Goal: Task Accomplishment & Management: Manage account settings

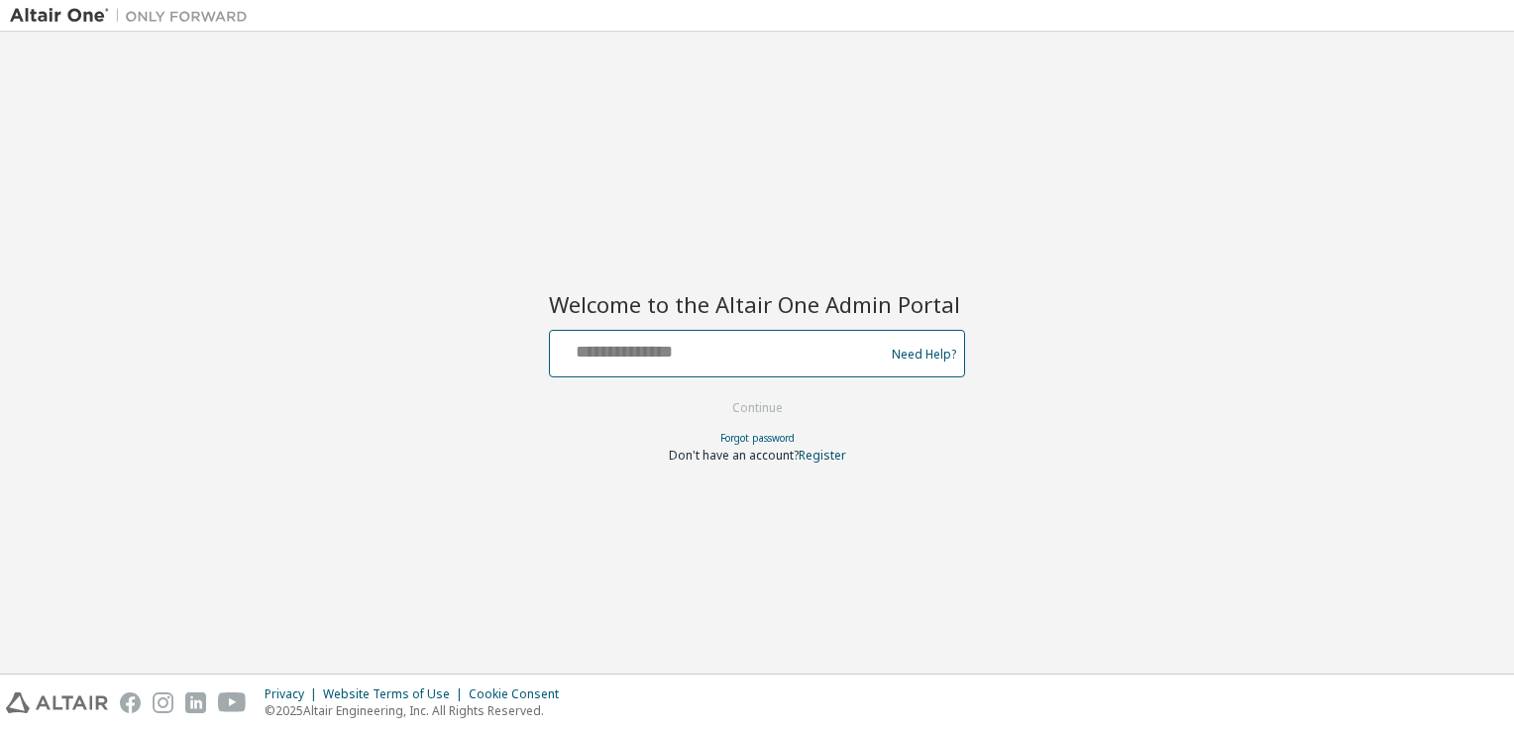
click at [658, 343] on input "text" at bounding box center [720, 349] width 324 height 29
type input "**********"
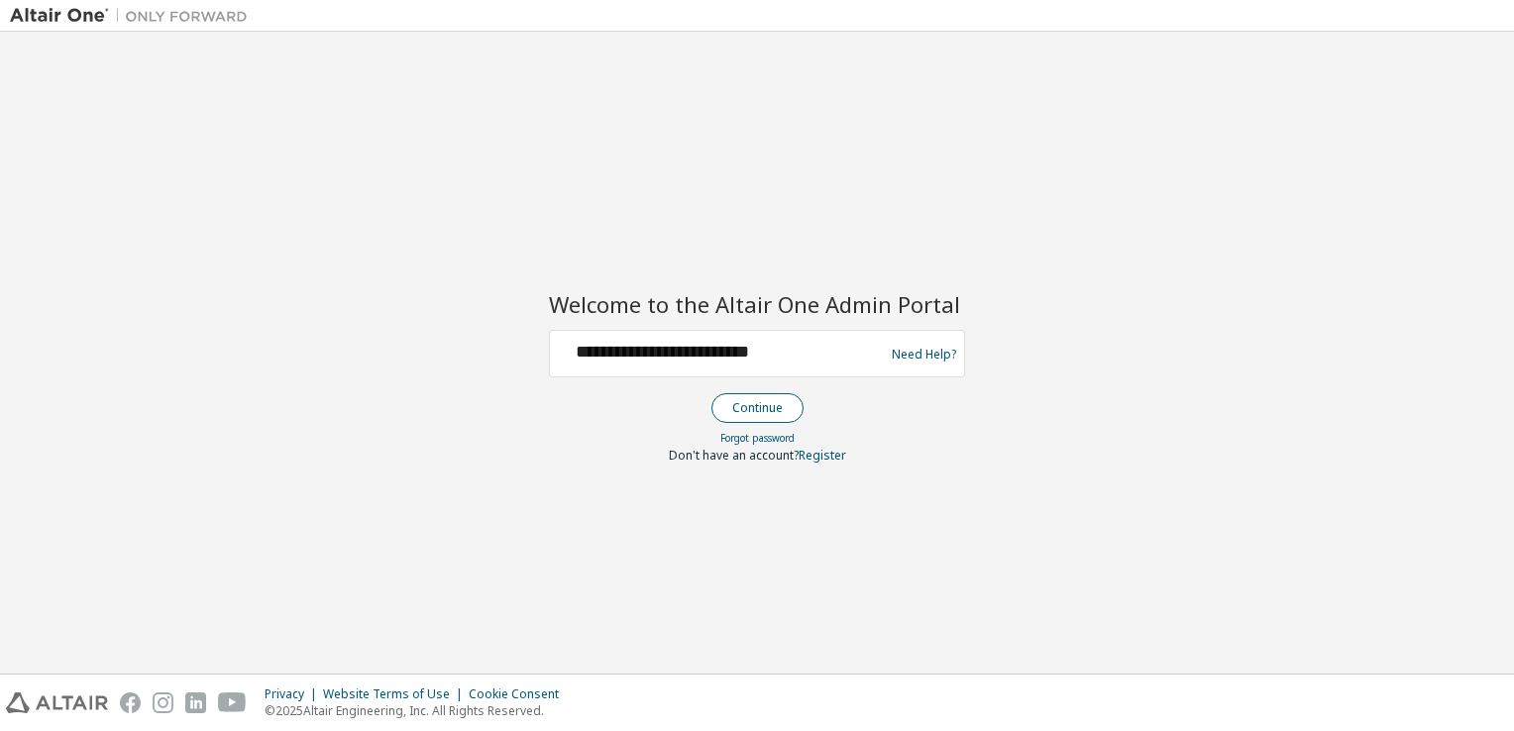
click at [746, 406] on button "Continue" at bounding box center [757, 408] width 92 height 30
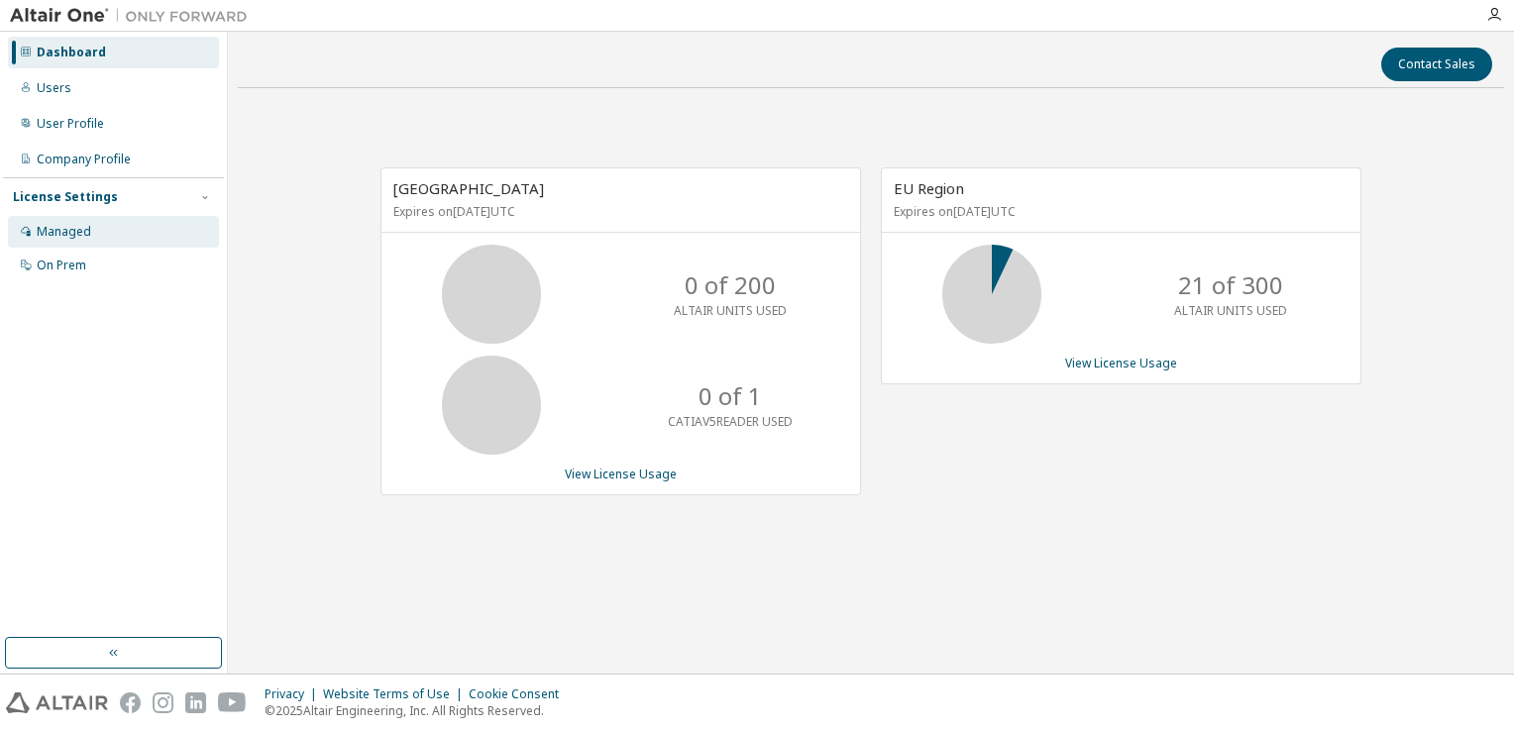
click at [99, 224] on div "Managed" at bounding box center [113, 232] width 211 height 32
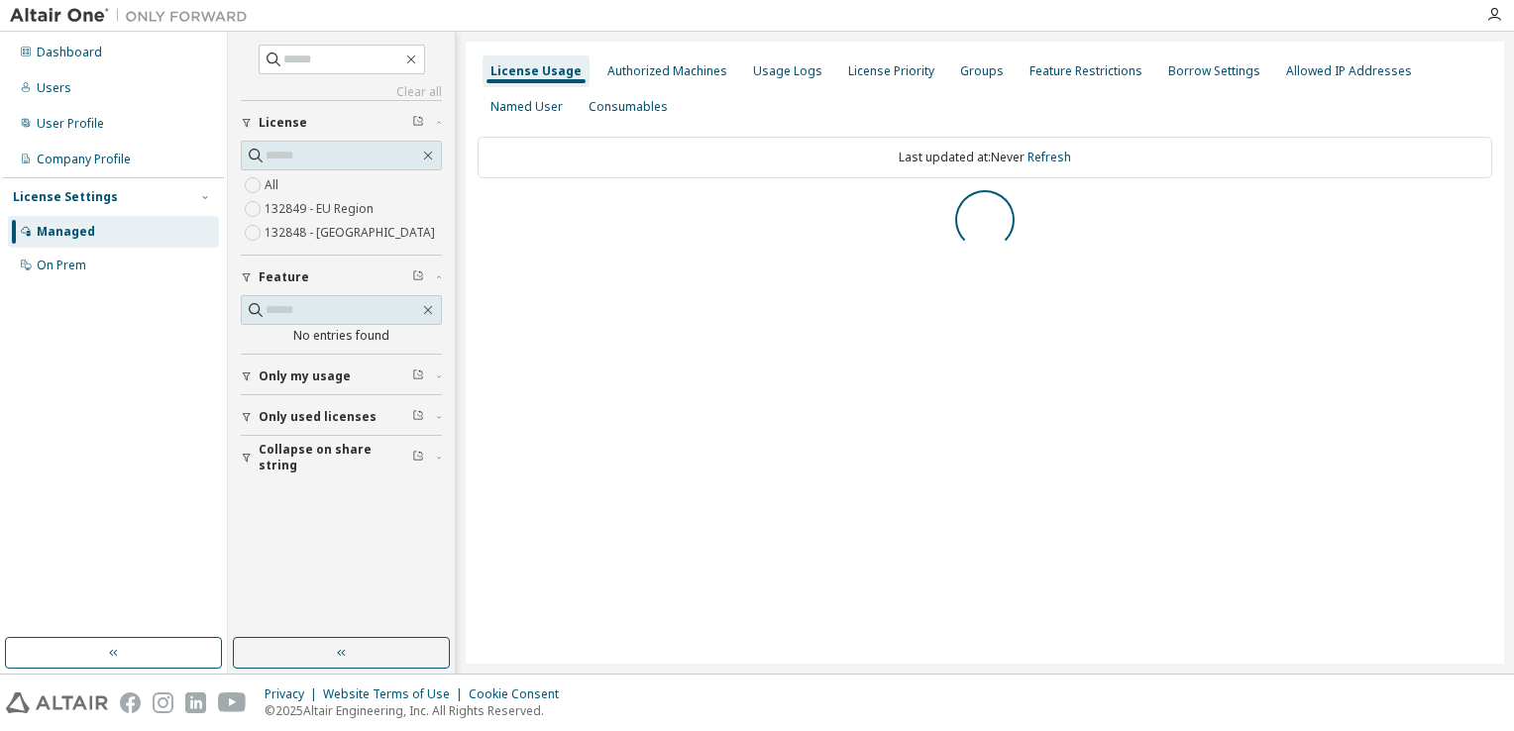
click at [337, 414] on div "Collapse on share string Only used licenses Only my usage Feature No entries fo…" at bounding box center [341, 287] width 201 height 375
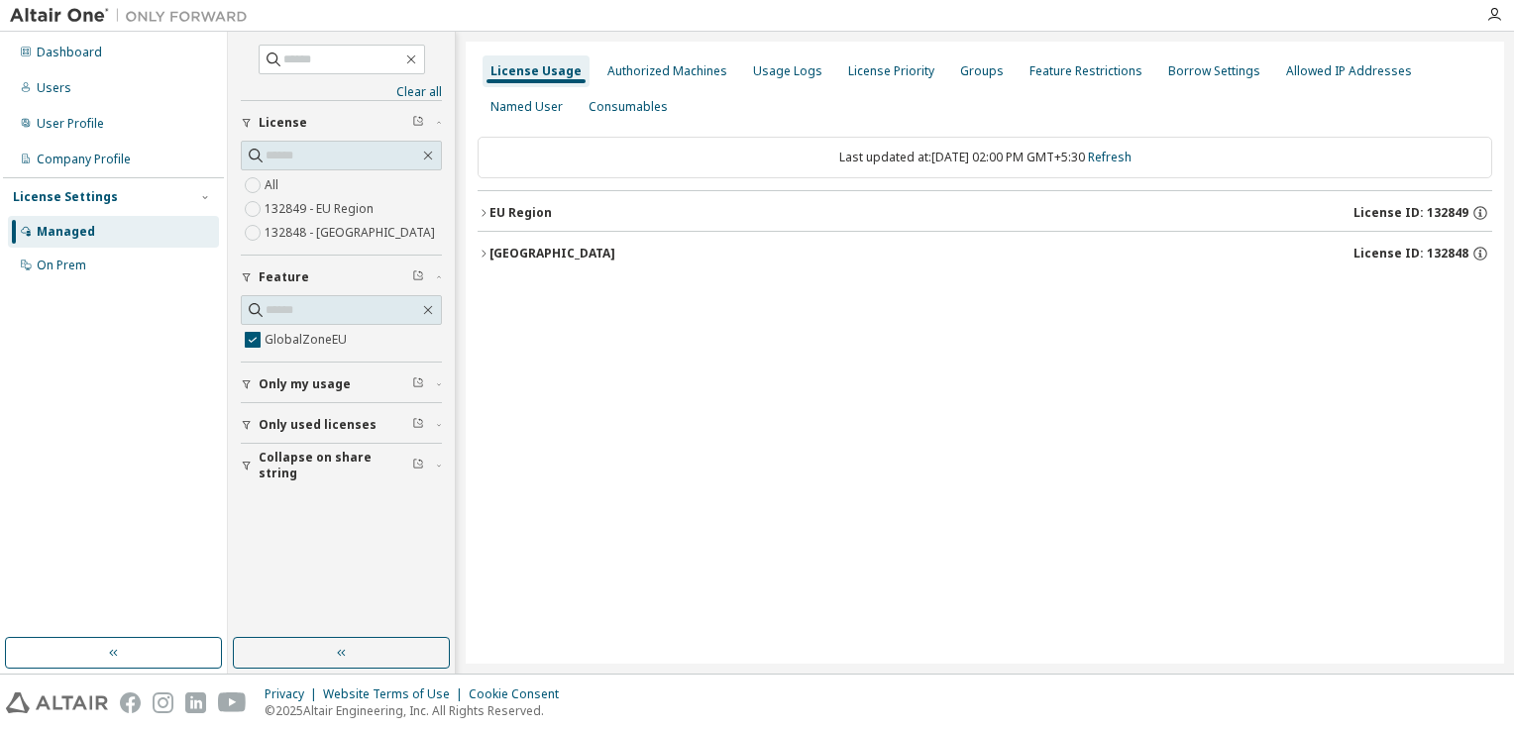
click at [488, 212] on icon "button" at bounding box center [483, 213] width 12 height 12
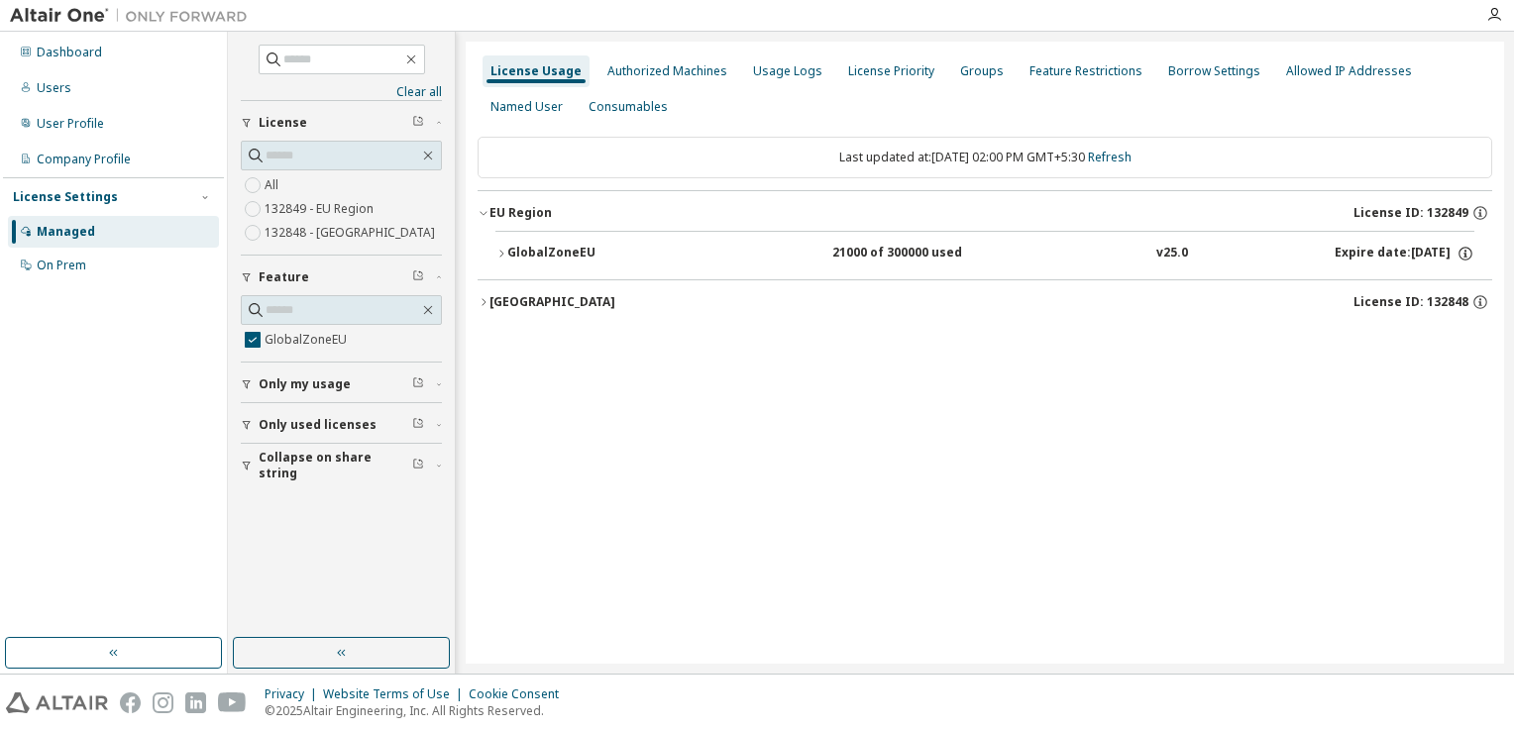
click at [497, 258] on icon "button" at bounding box center [501, 254] width 12 height 12
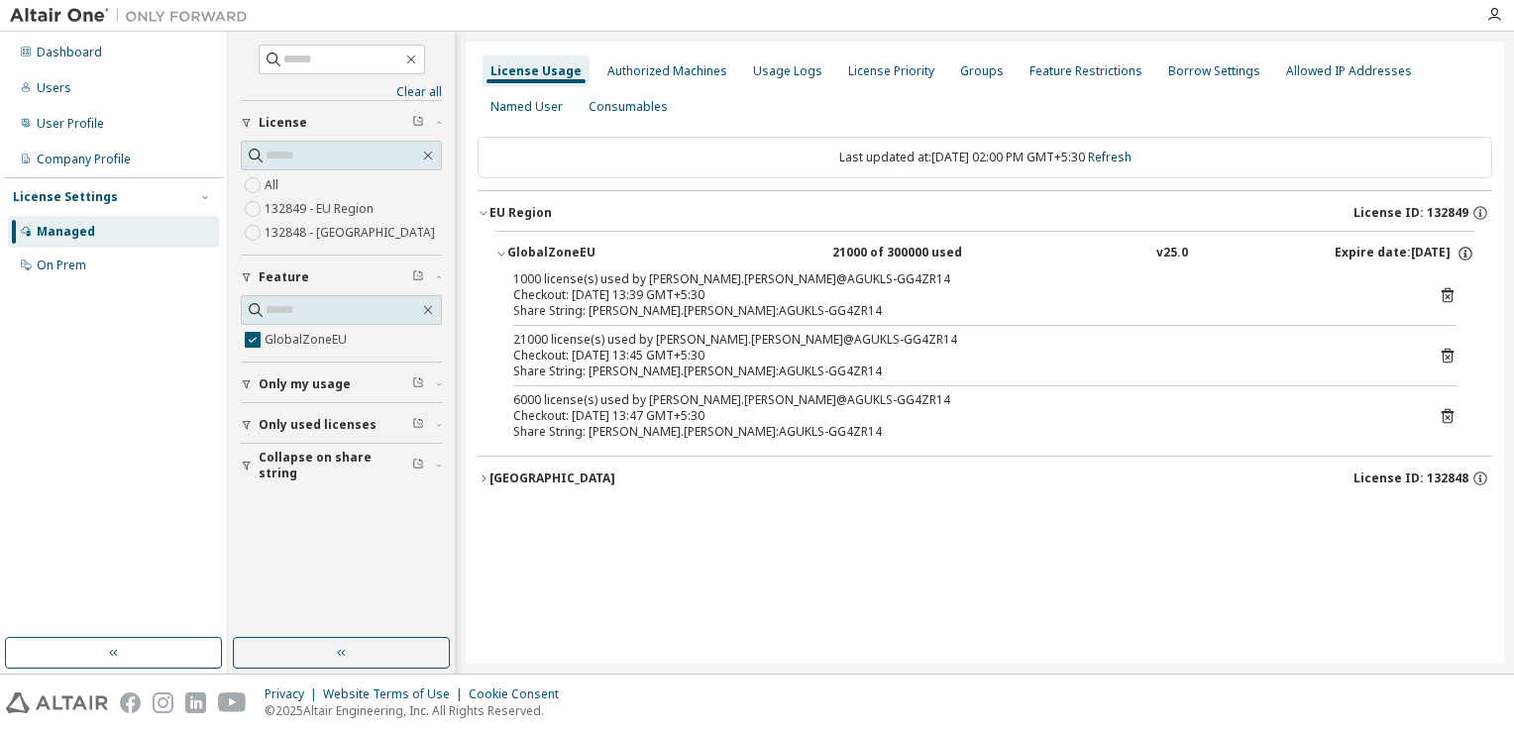
click at [484, 480] on icon "button" at bounding box center [483, 478] width 12 height 12
click at [782, 73] on div "Usage Logs" at bounding box center [787, 71] width 69 height 16
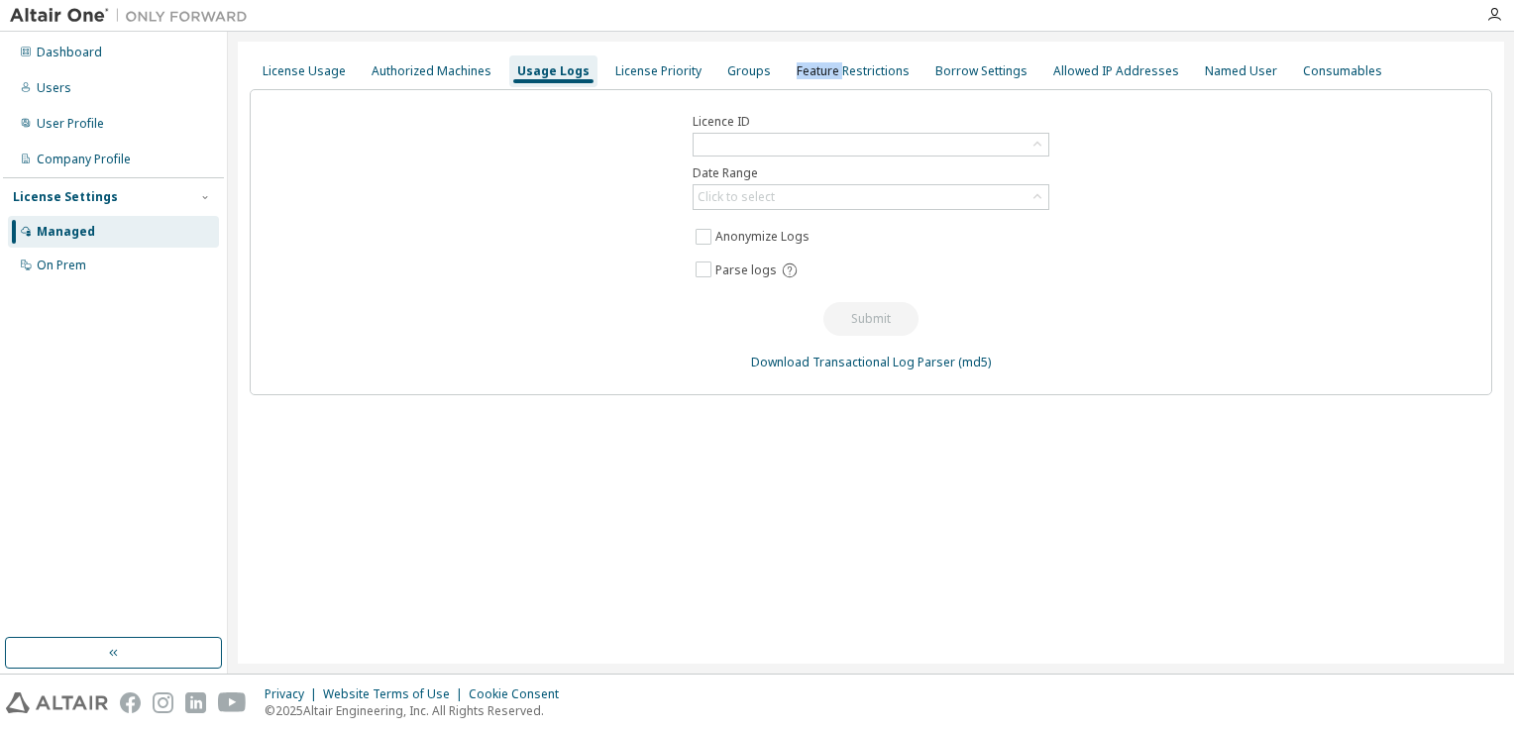
click at [796, 73] on div "Feature Restrictions" at bounding box center [852, 71] width 113 height 16
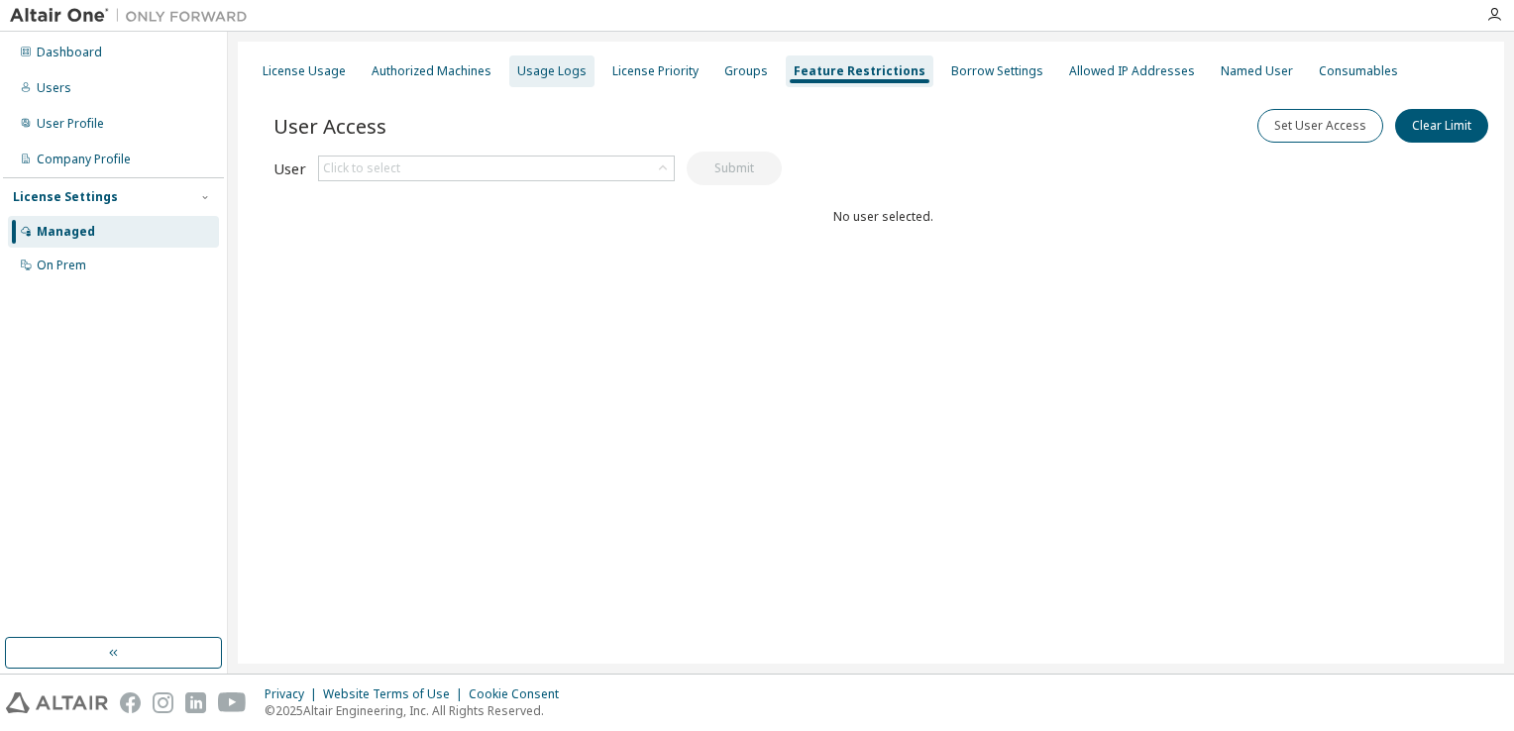
click at [548, 69] on div "Usage Logs" at bounding box center [551, 71] width 69 height 16
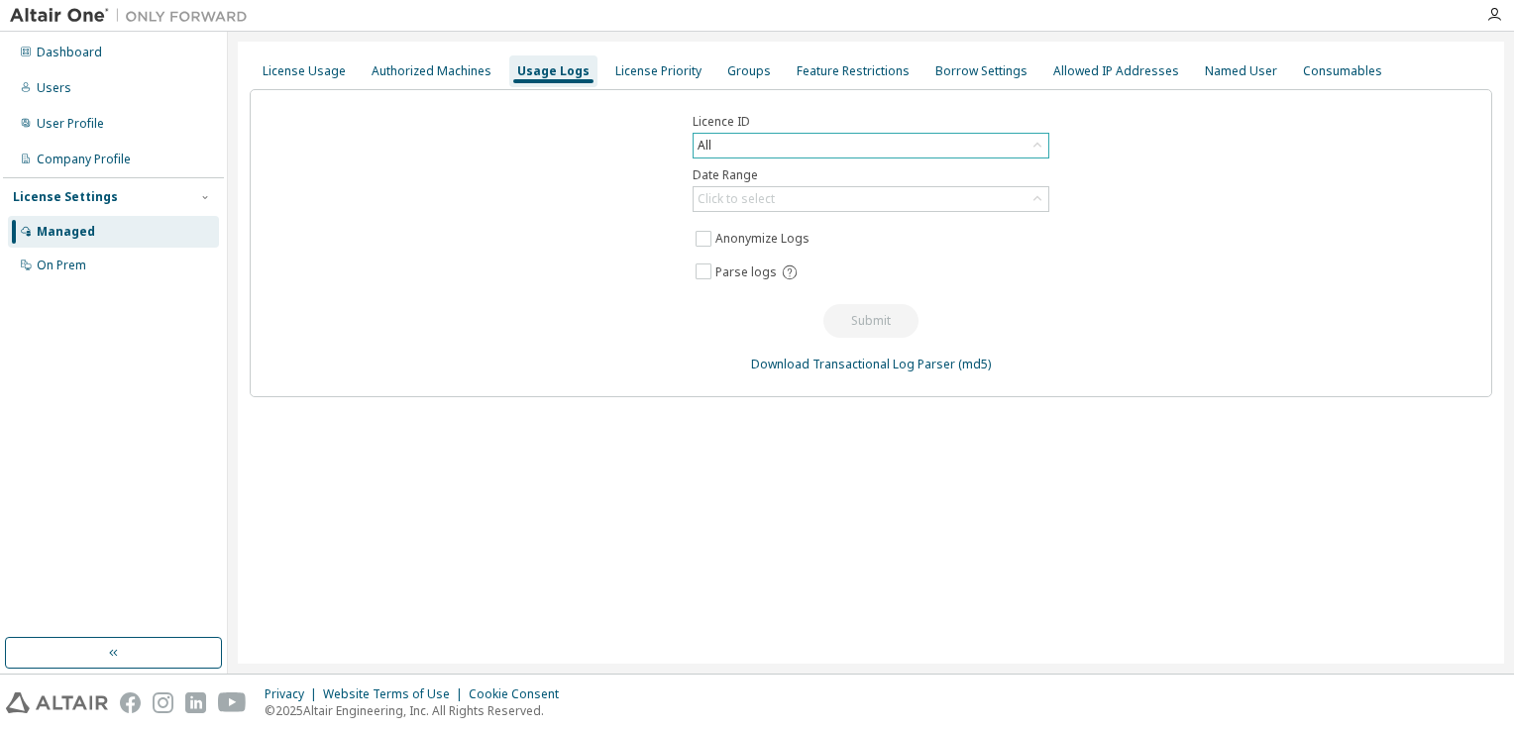
click at [784, 139] on div "All" at bounding box center [870, 146] width 355 height 24
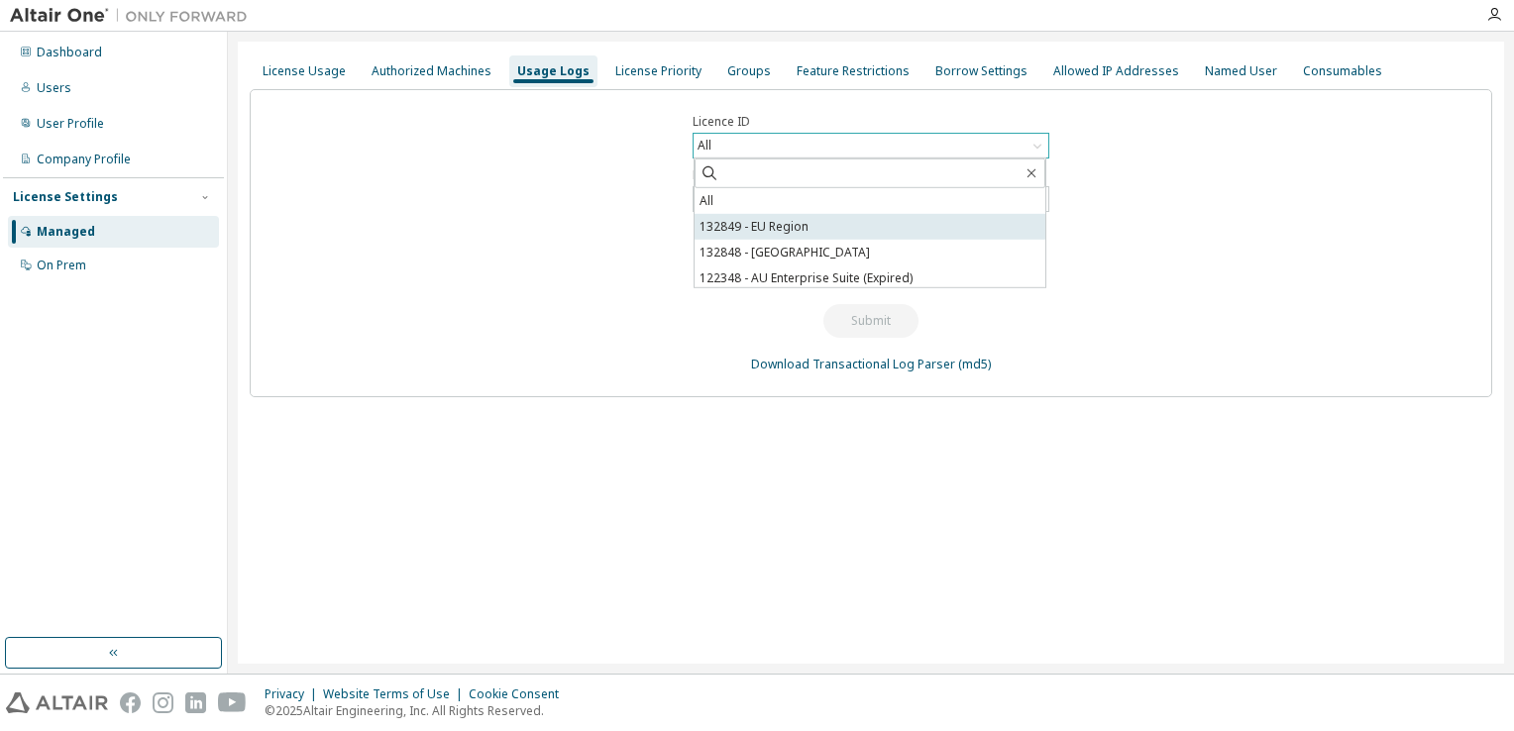
click at [773, 228] on li "132849 - EU Region" at bounding box center [869, 227] width 351 height 26
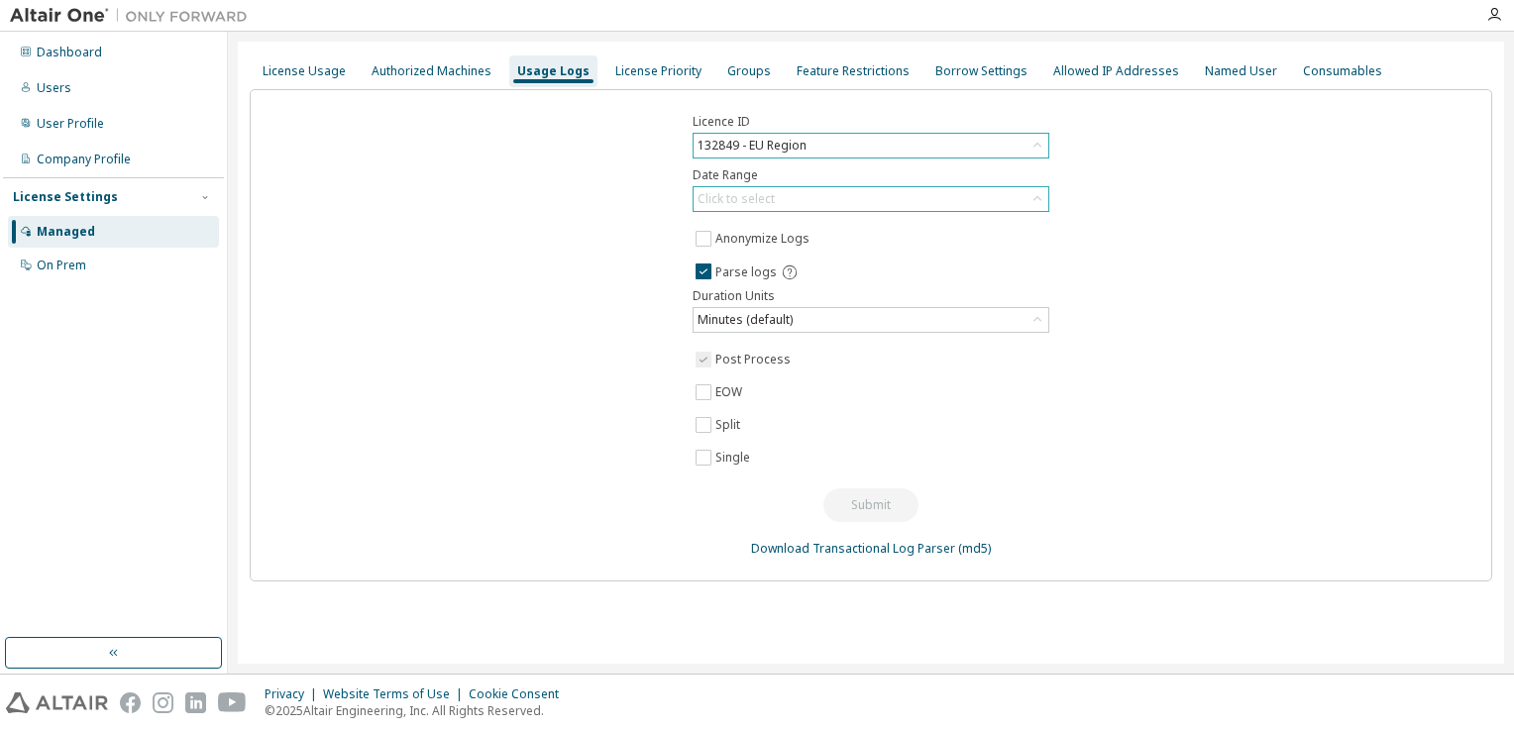
click at [1032, 196] on icon at bounding box center [1037, 199] width 20 height 20
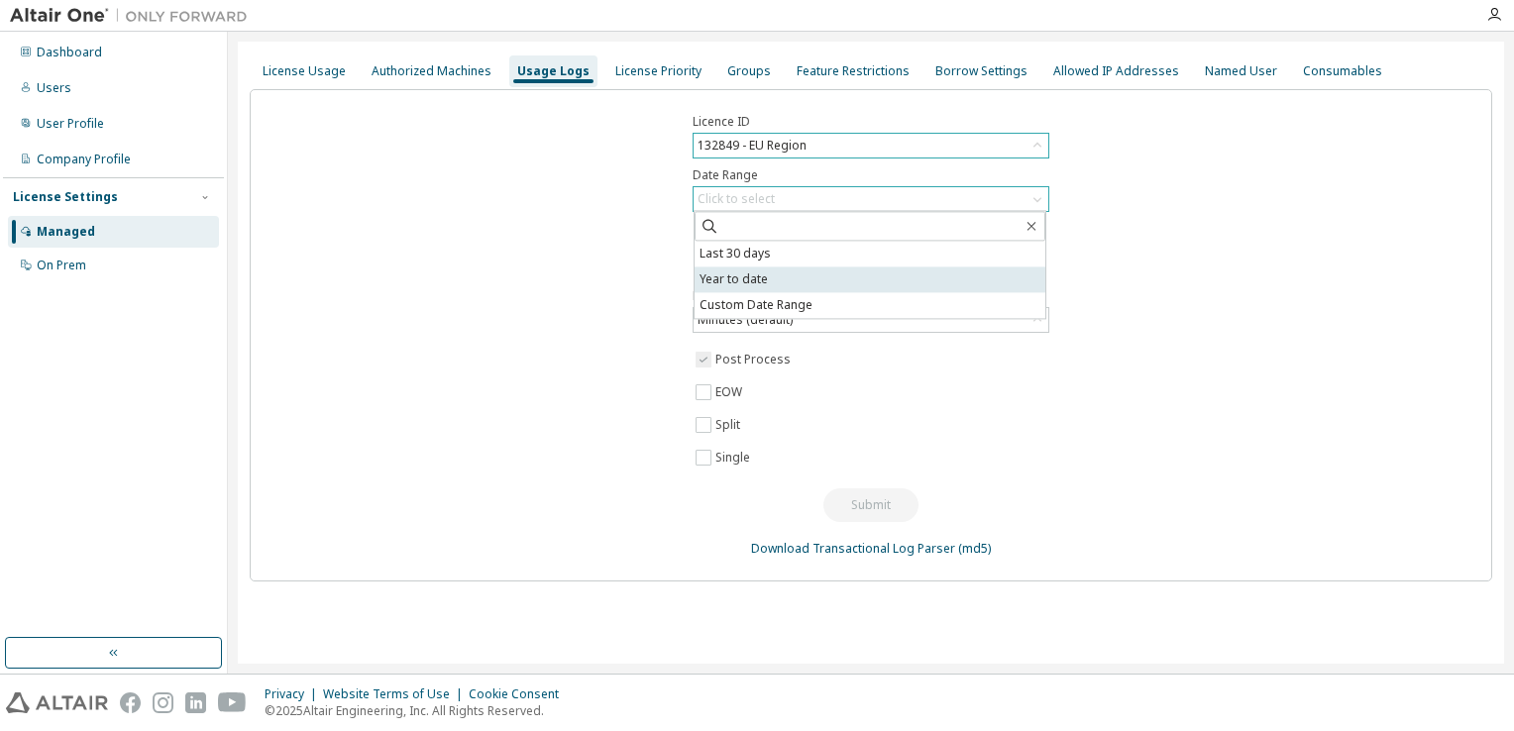
click at [777, 279] on li "Year to date" at bounding box center [869, 279] width 351 height 26
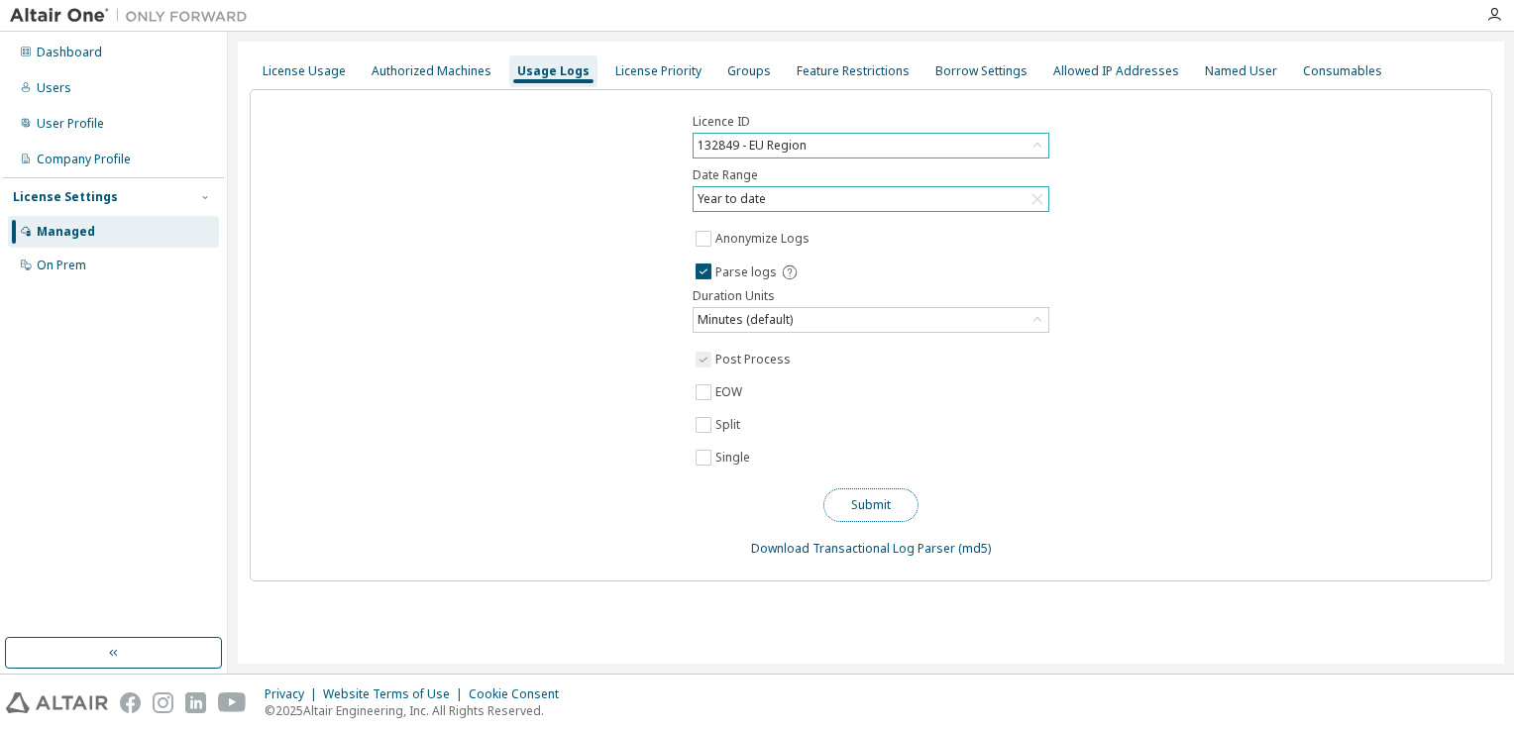
click at [869, 492] on button "Submit" at bounding box center [870, 505] width 95 height 34
click at [1214, 64] on div "Named User" at bounding box center [1240, 71] width 72 height 16
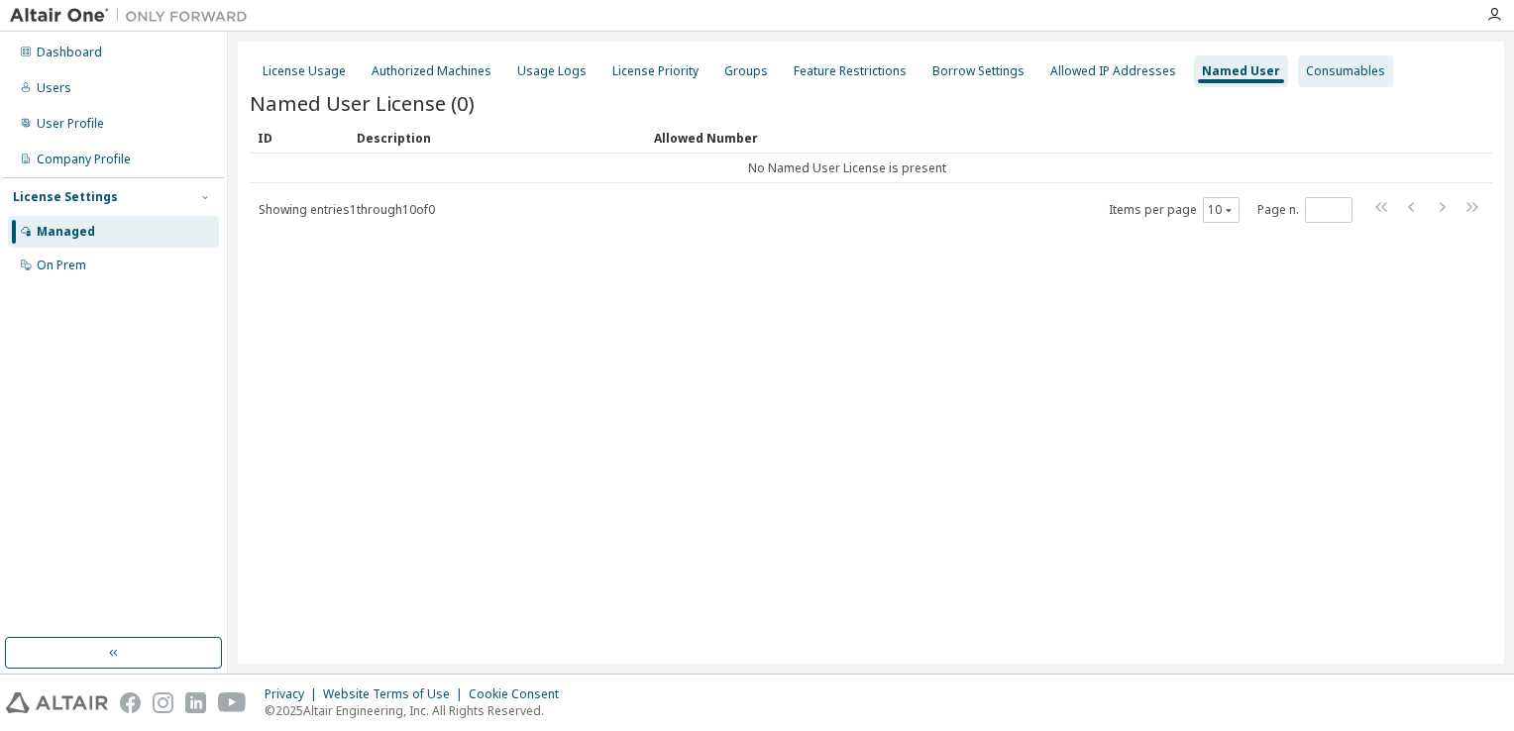
click at [1316, 75] on div "Consumables" at bounding box center [1345, 71] width 79 height 16
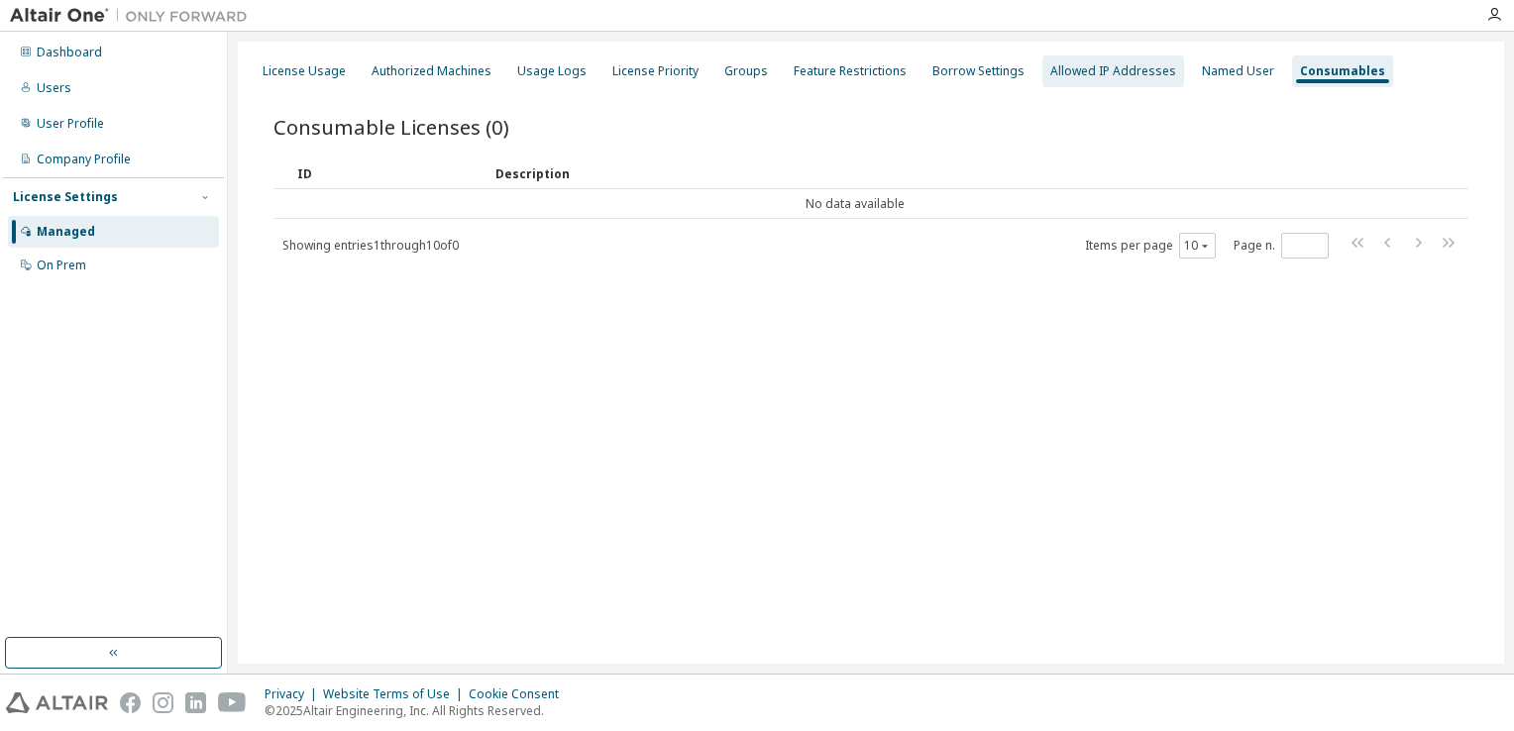
click at [1105, 70] on div "Allowed IP Addresses" at bounding box center [1113, 71] width 126 height 16
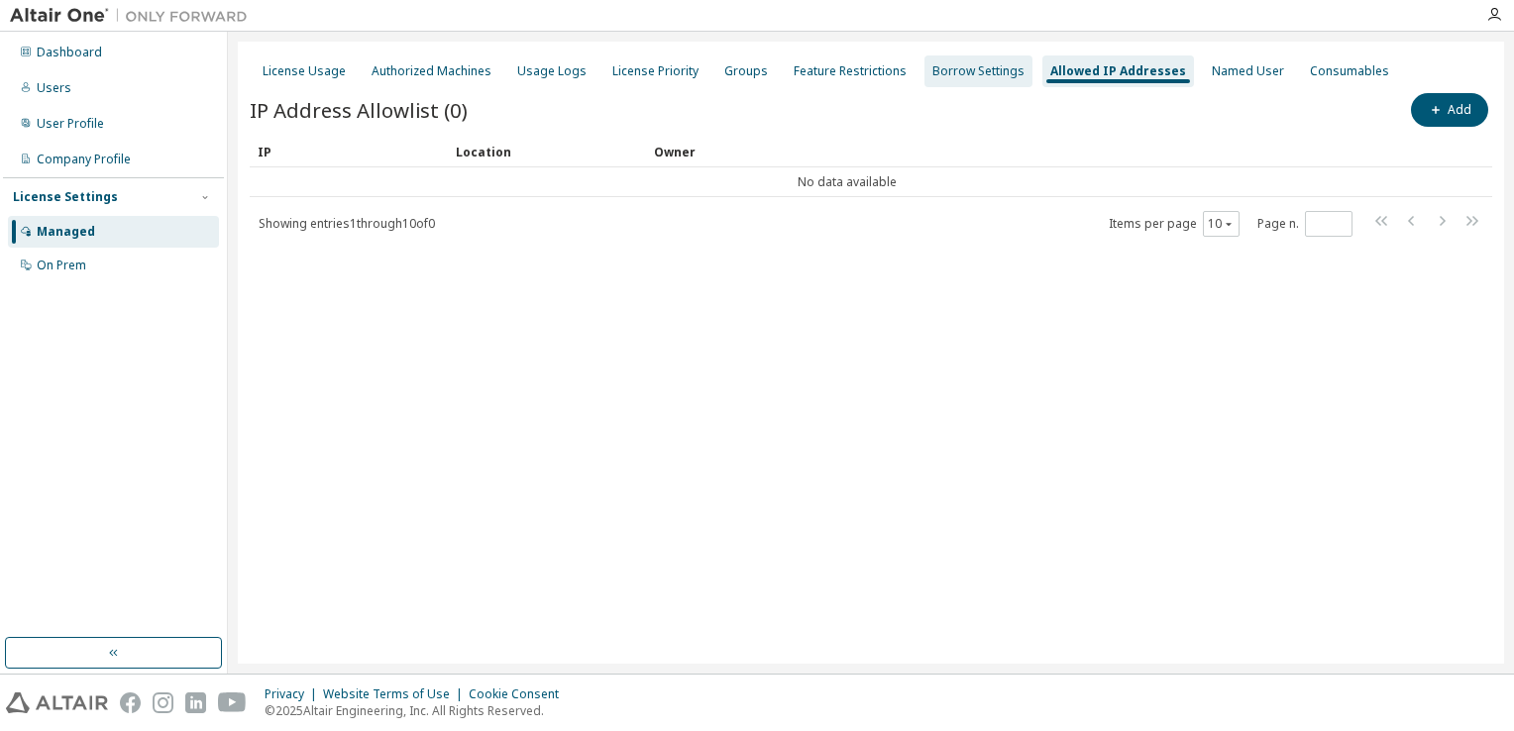
click at [928, 83] on div "Borrow Settings" at bounding box center [978, 71] width 108 height 32
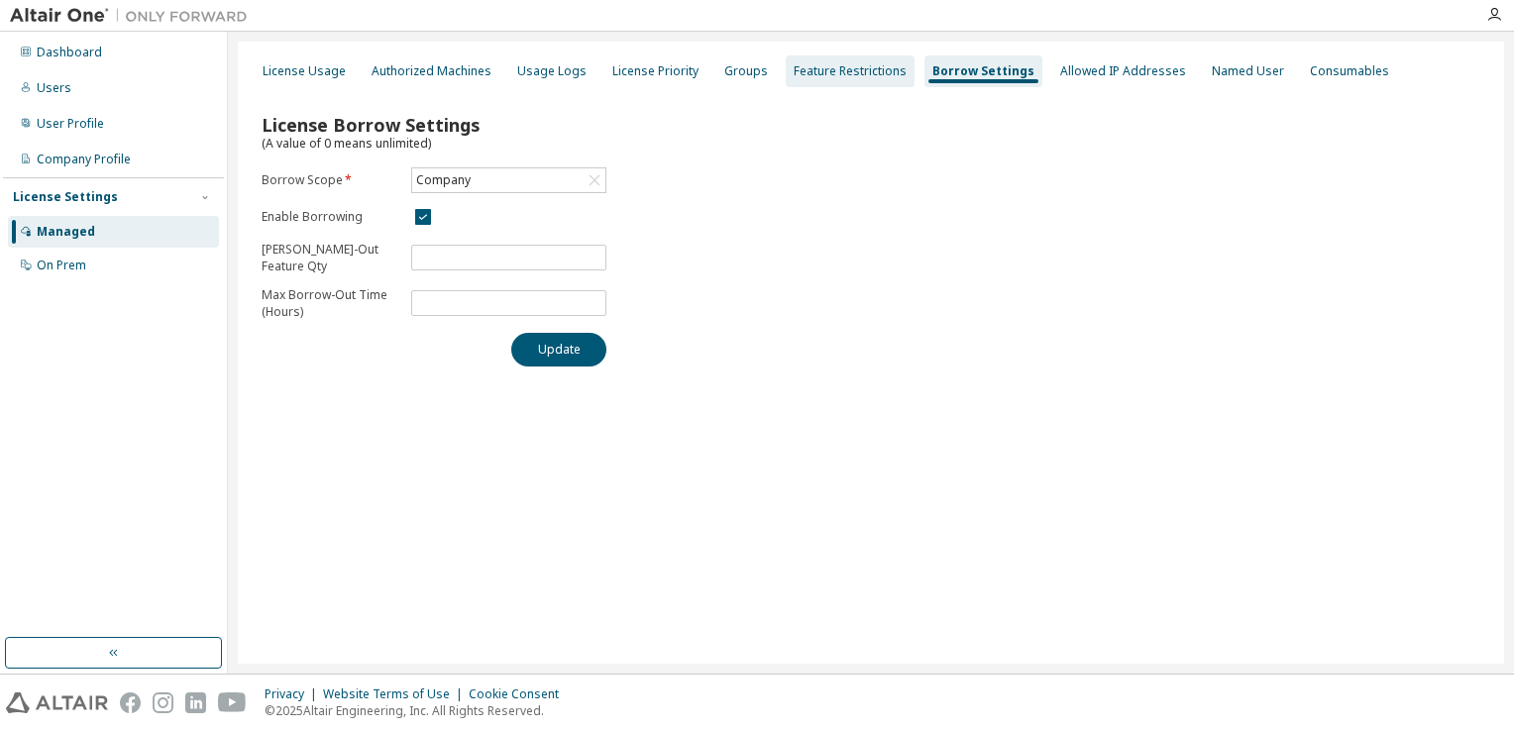
click at [823, 77] on div "Feature Restrictions" at bounding box center [849, 71] width 113 height 16
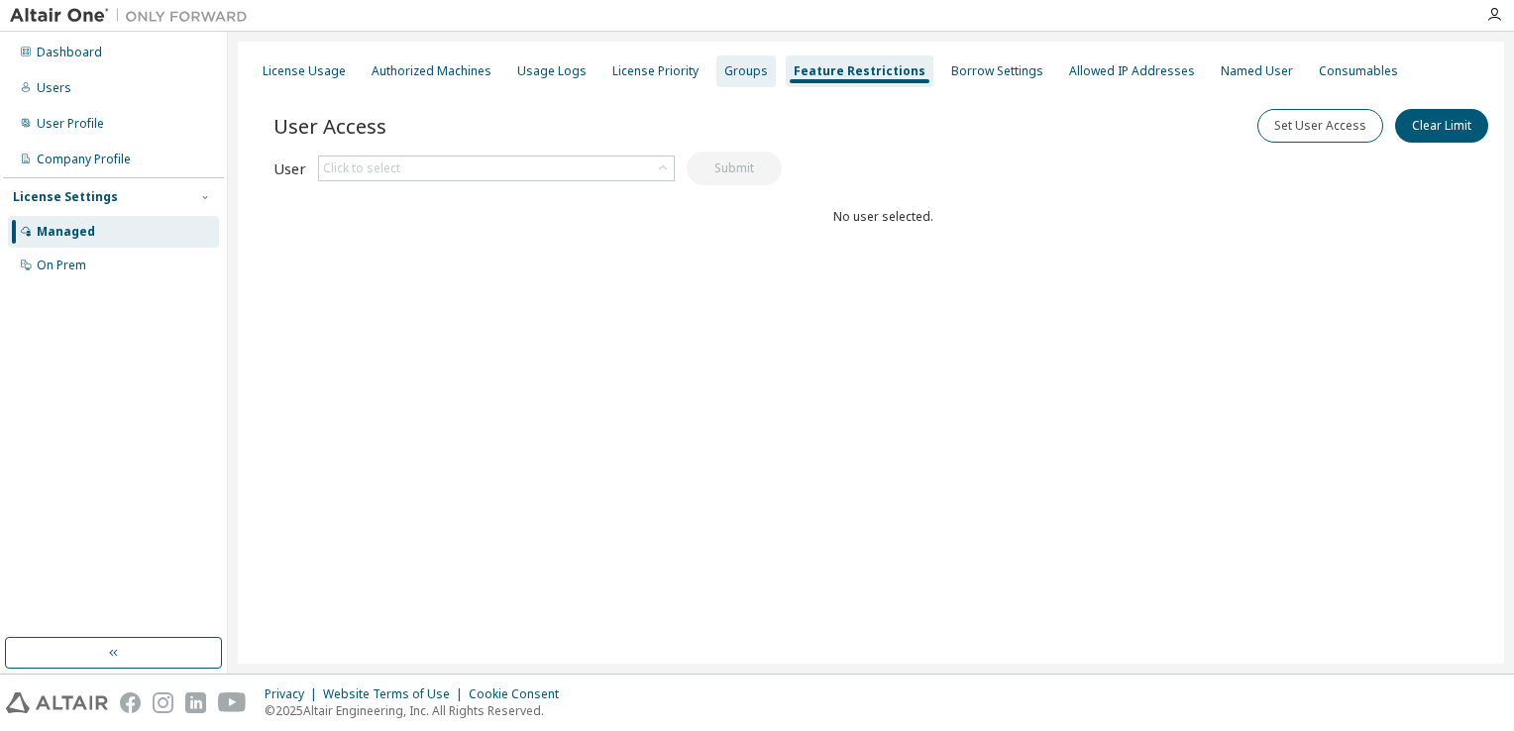
click at [725, 76] on div "Groups" at bounding box center [746, 71] width 44 height 16
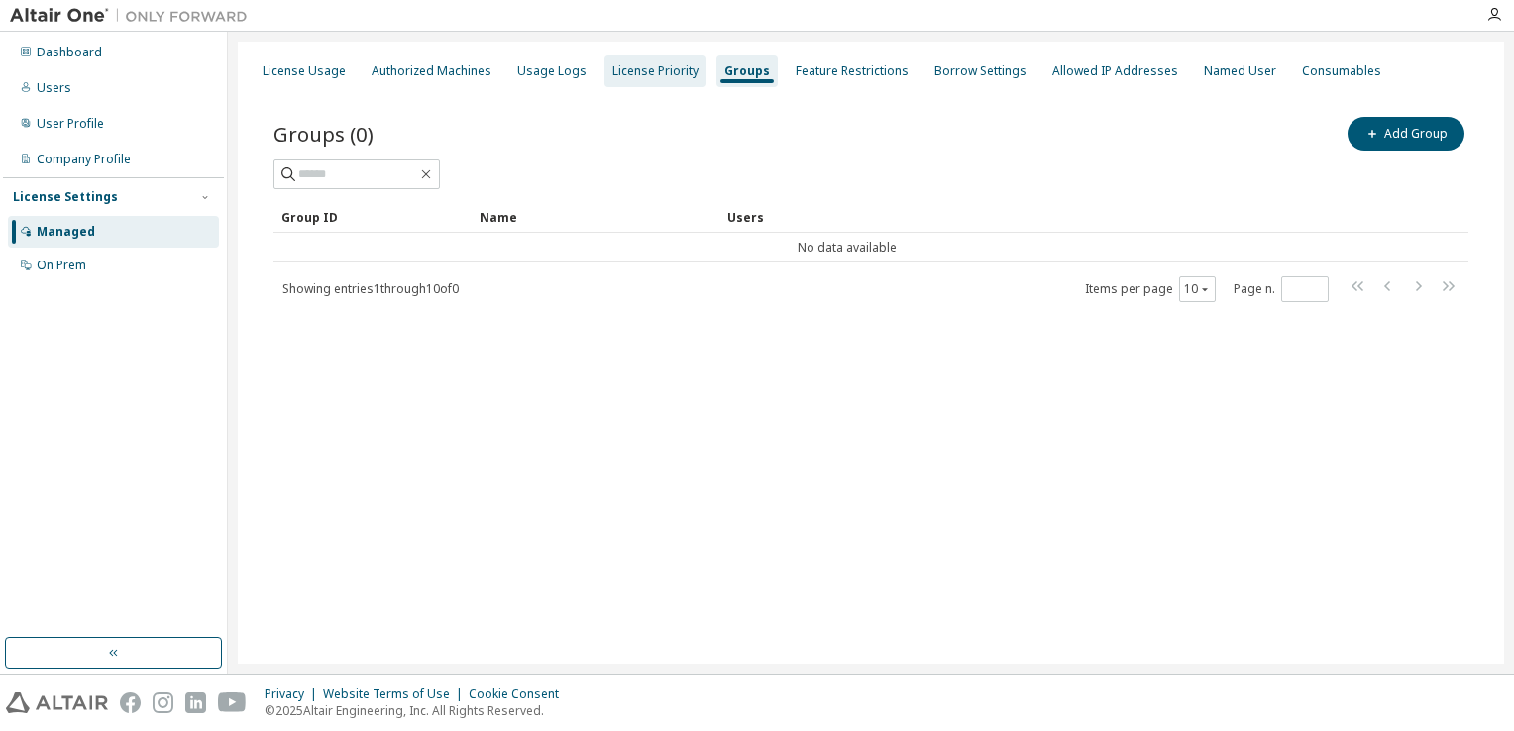
click at [657, 73] on div "License Priority" at bounding box center [655, 71] width 86 height 16
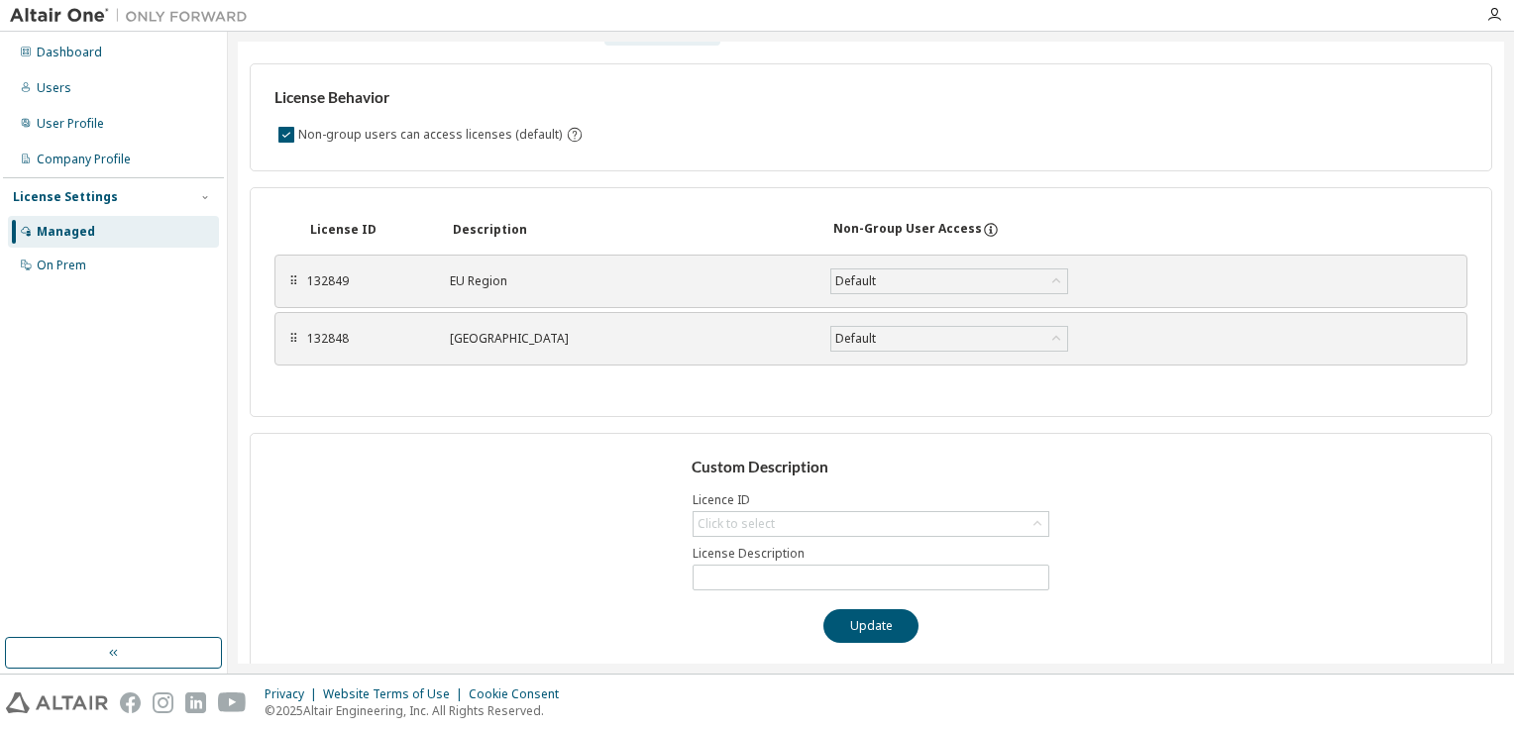
scroll to position [52, 0]
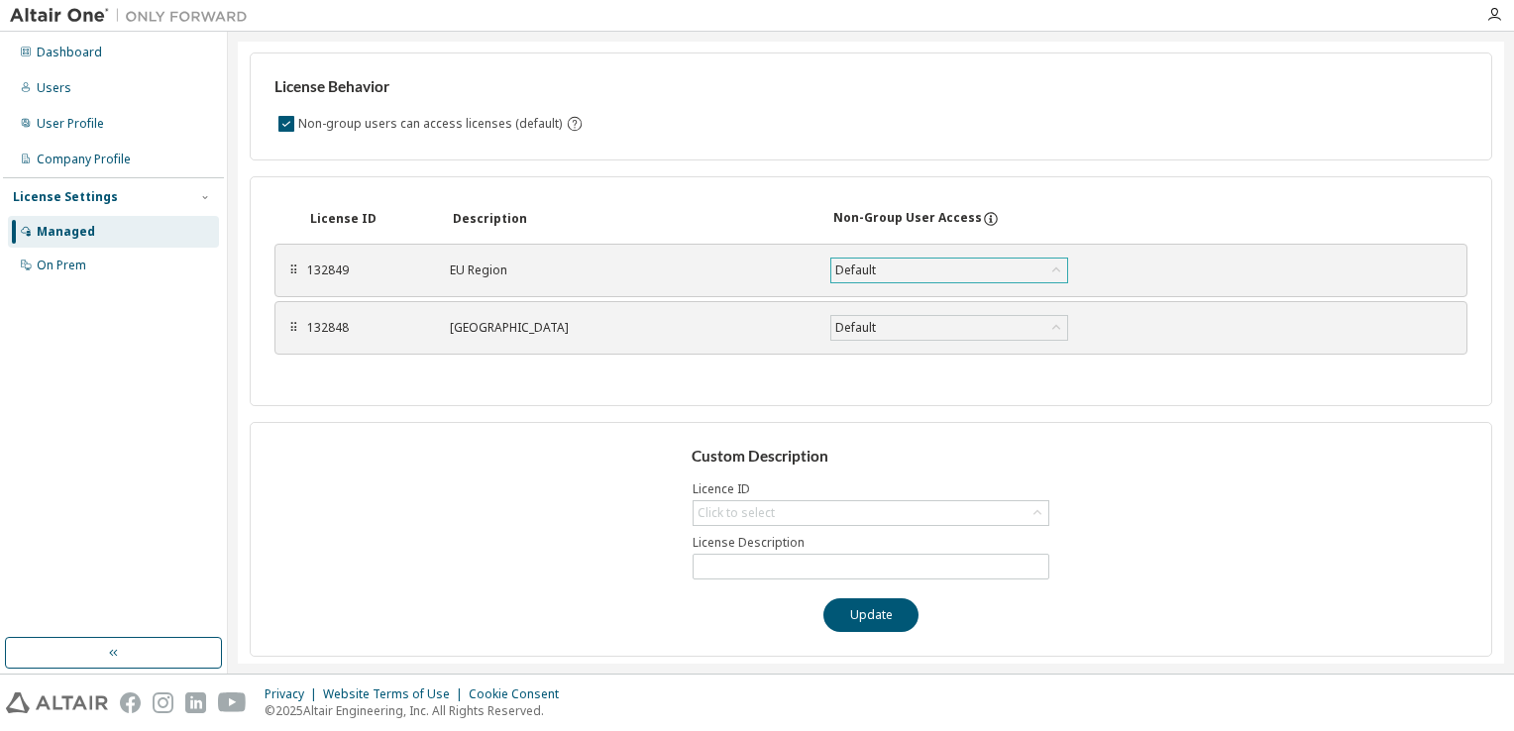
click at [947, 270] on div "Default" at bounding box center [949, 271] width 236 height 24
click at [1149, 160] on div "License Behavior Non-group users can access licenses (default) License ID Descr…" at bounding box center [871, 347] width 1242 height 620
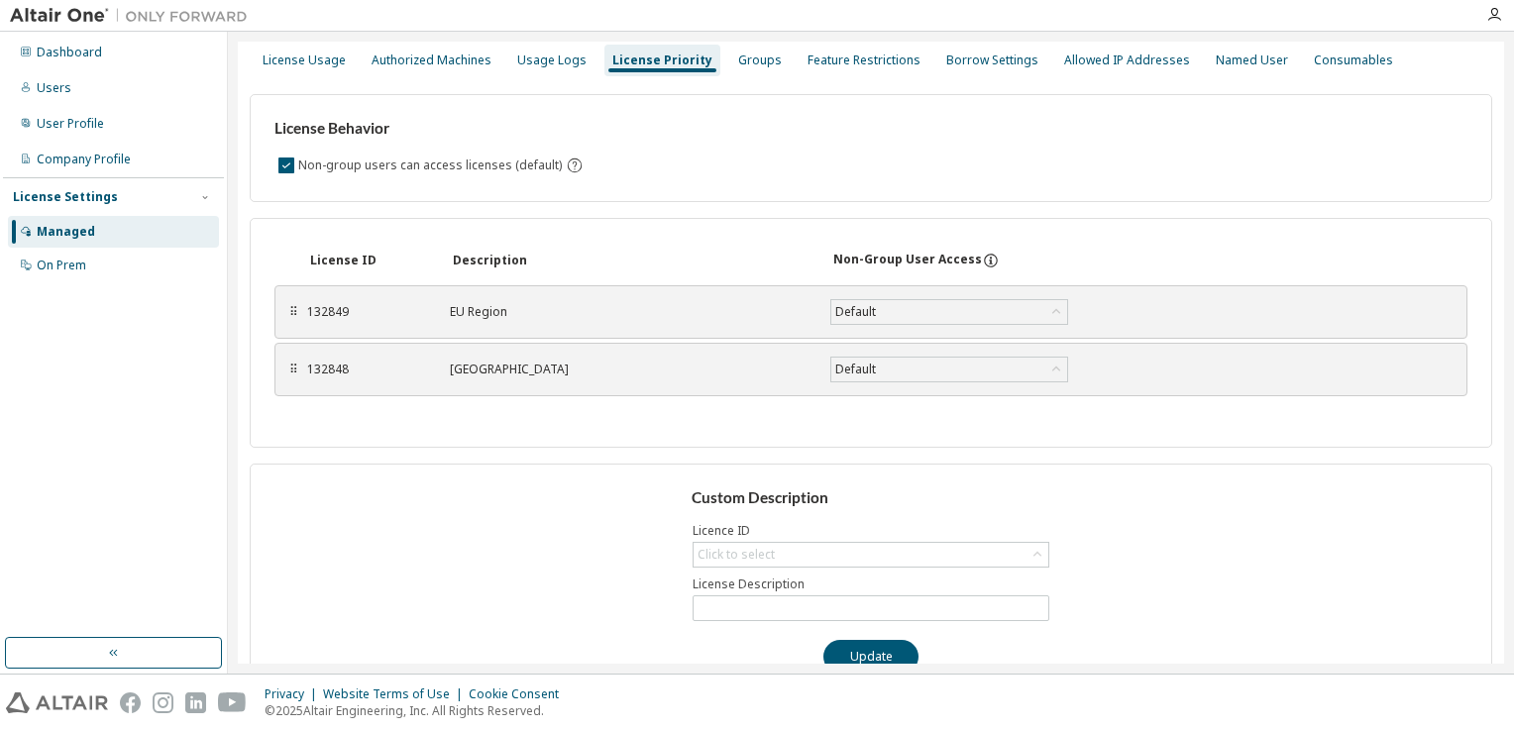
scroll to position [0, 0]
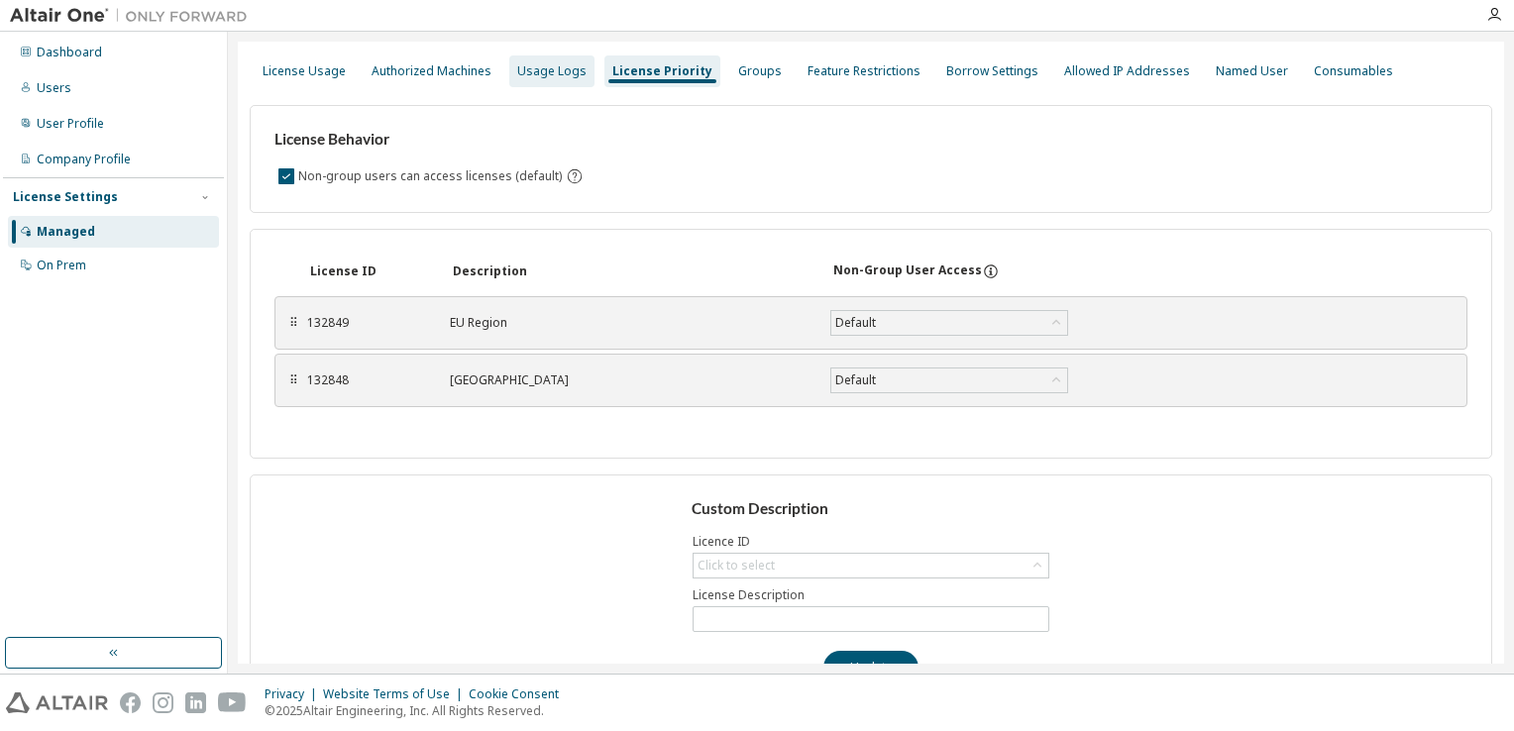
click at [551, 74] on div "Usage Logs" at bounding box center [551, 71] width 69 height 16
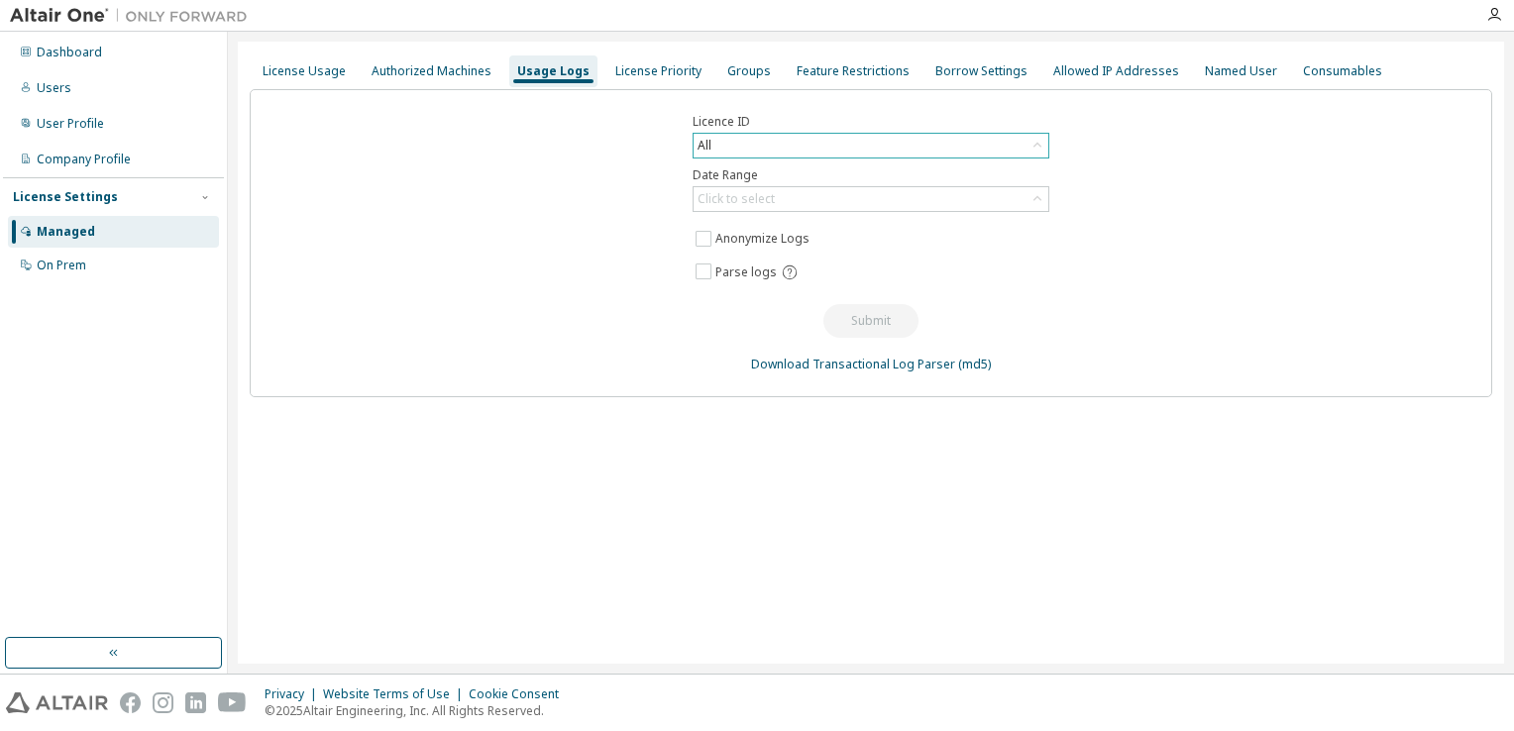
click at [757, 147] on div "All" at bounding box center [870, 146] width 355 height 24
click at [411, 73] on div "Authorized Machines" at bounding box center [431, 71] width 120 height 16
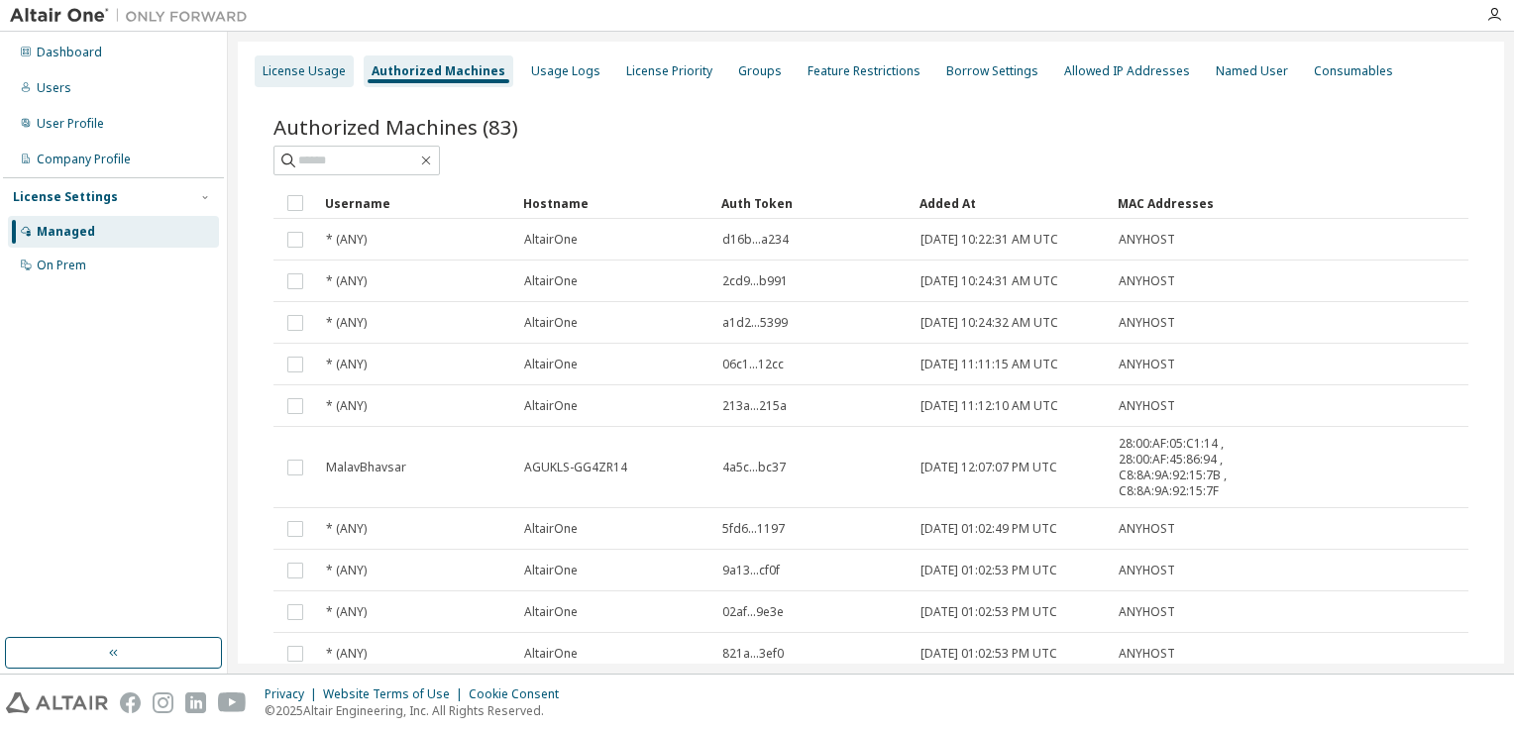
click at [325, 73] on div "License Usage" at bounding box center [303, 71] width 83 height 16
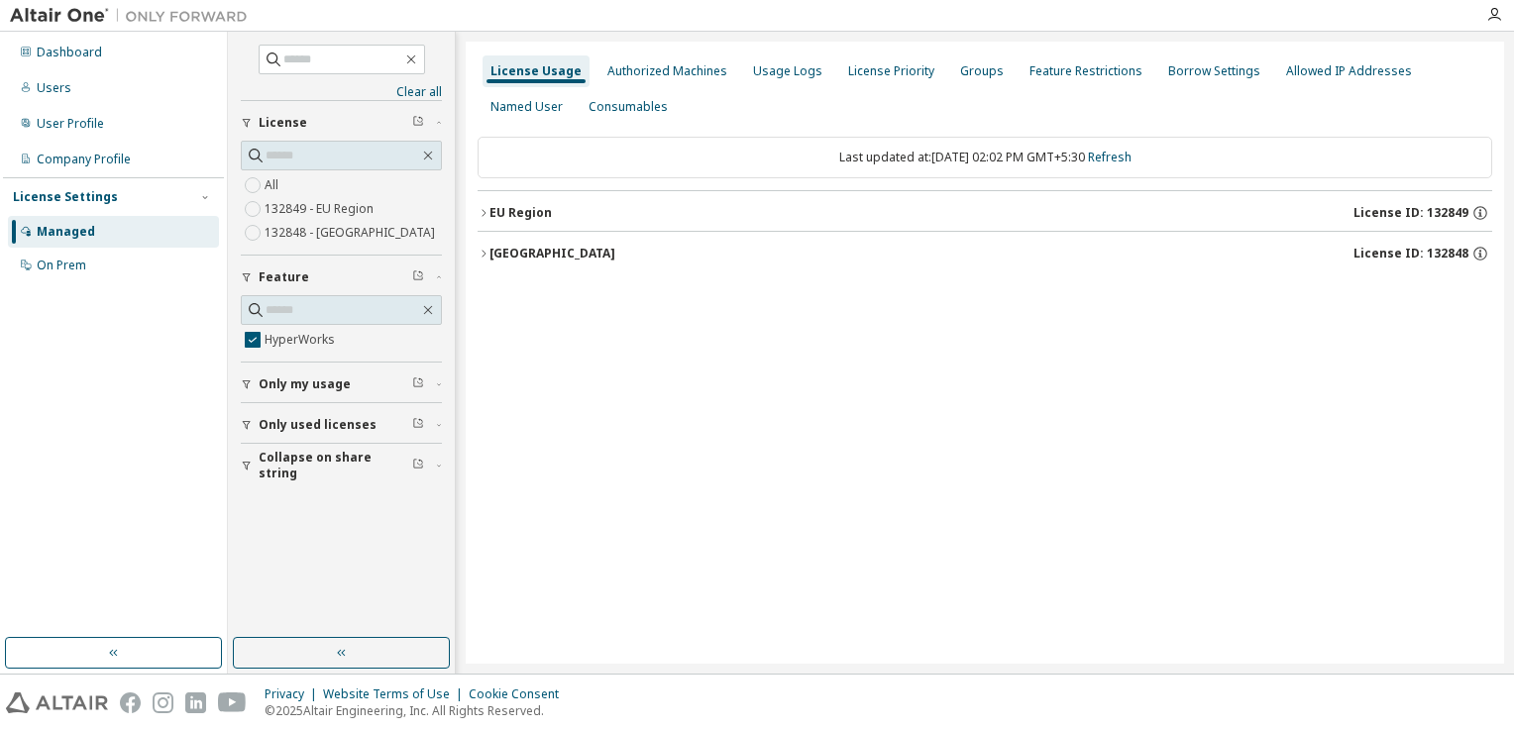
click at [484, 214] on icon "button" at bounding box center [483, 213] width 12 height 12
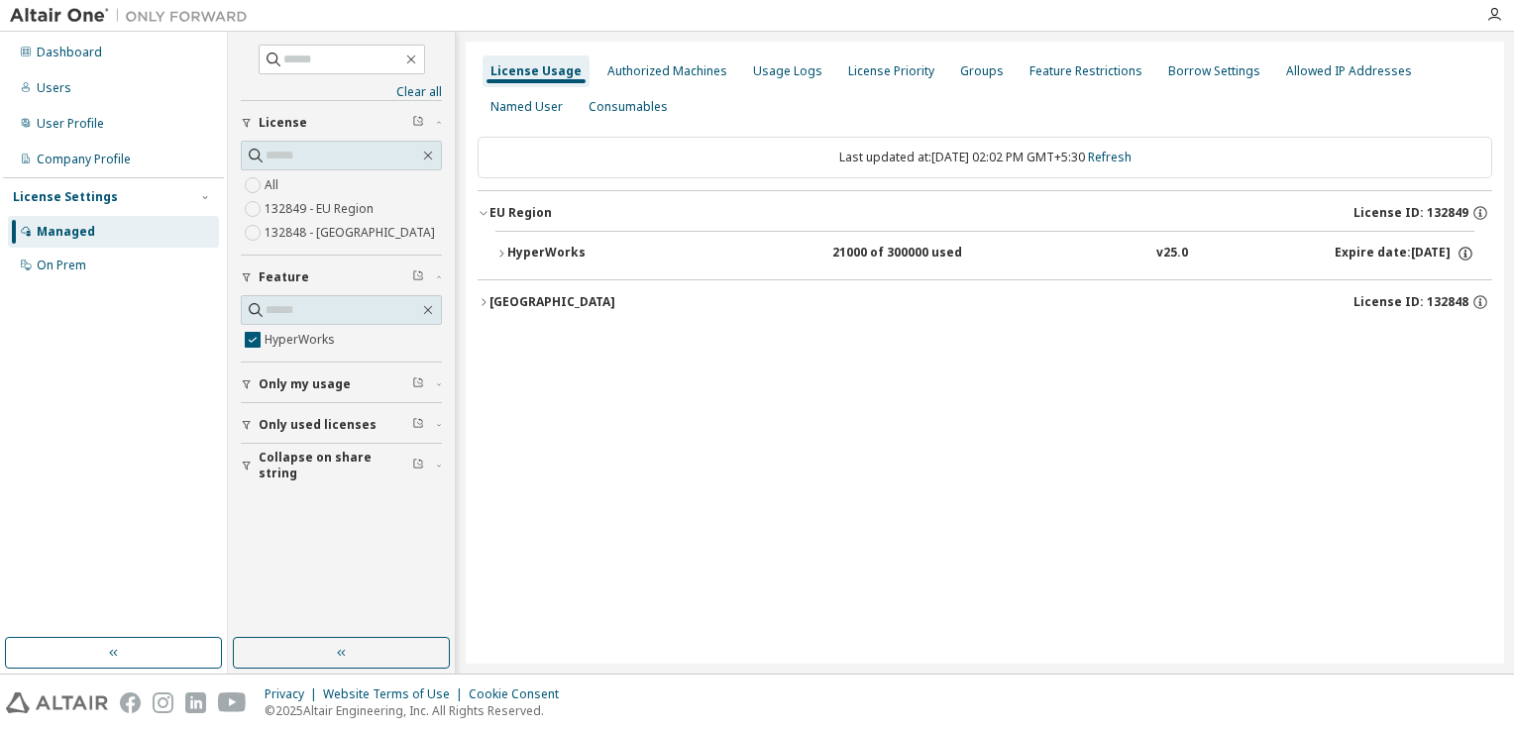
click at [496, 249] on icon "button" at bounding box center [501, 254] width 12 height 12
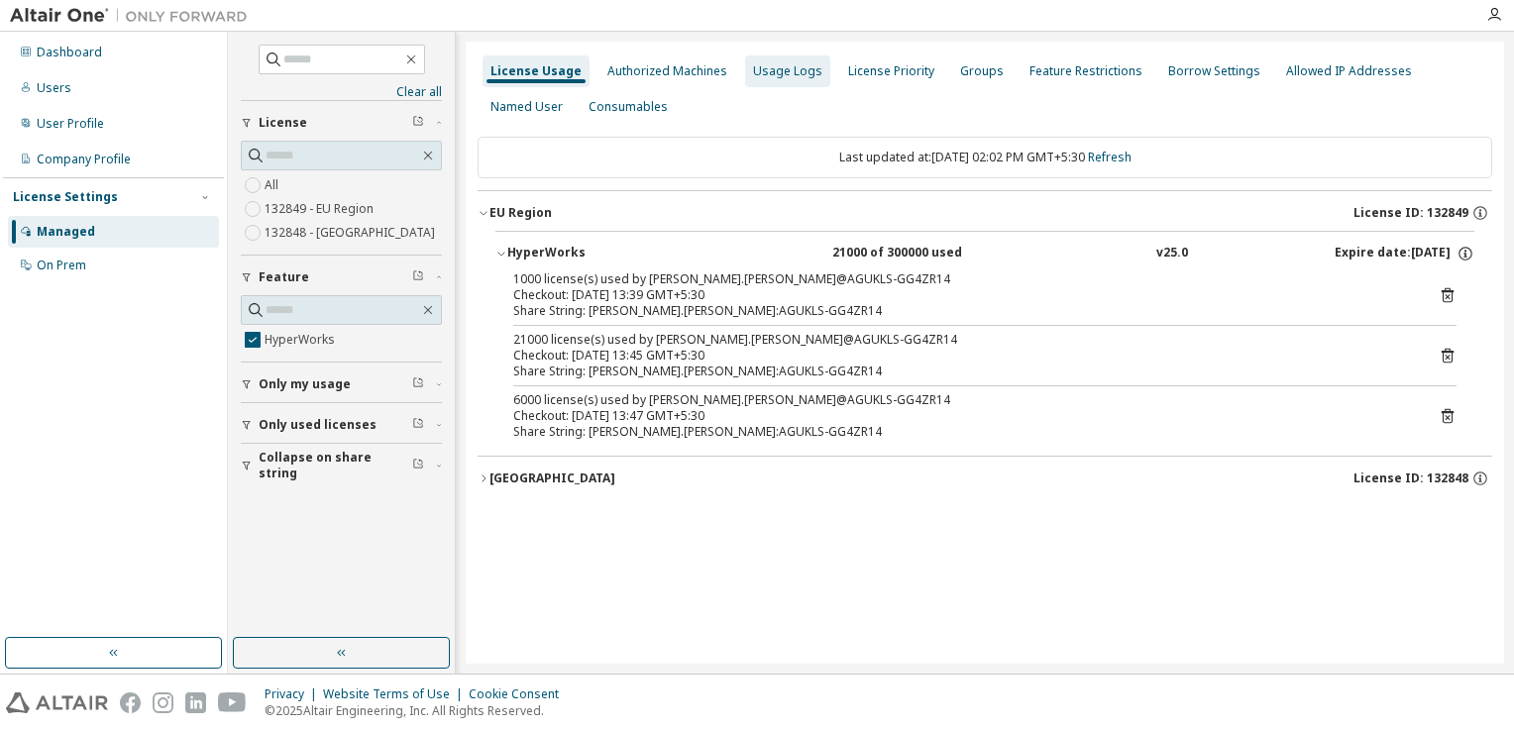
click at [769, 69] on div "Usage Logs" at bounding box center [787, 71] width 69 height 16
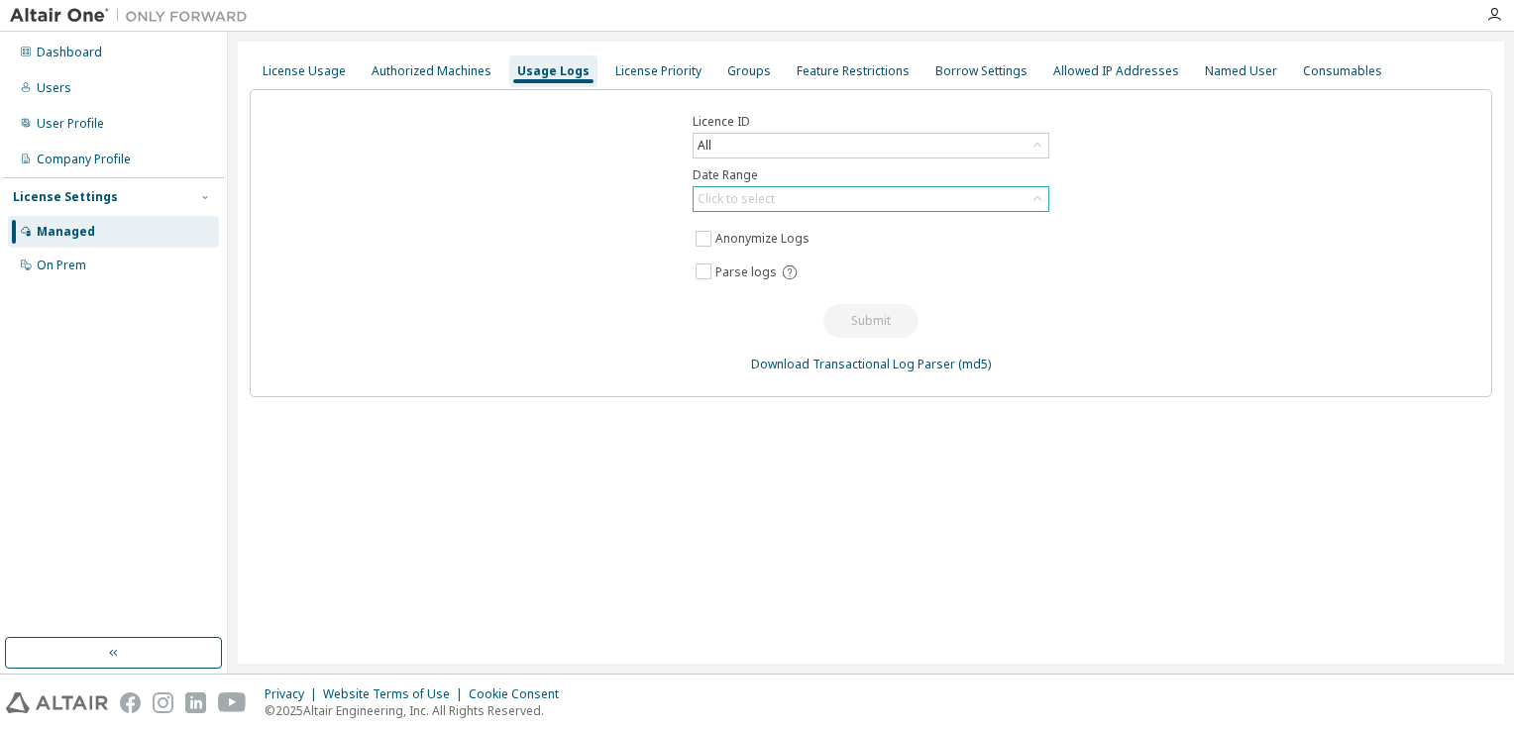
click at [1025, 193] on div "Click to select" at bounding box center [870, 199] width 355 height 24
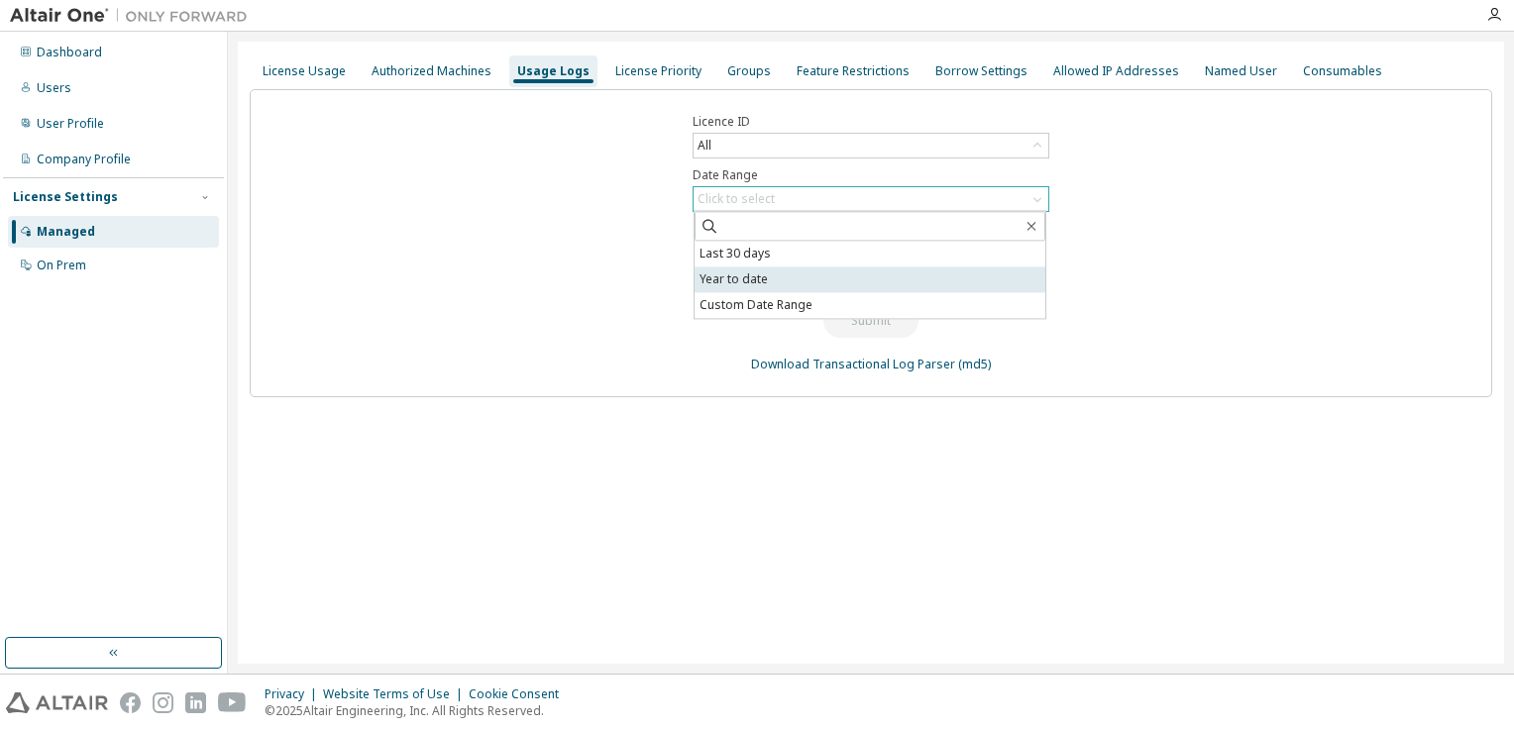
click at [777, 278] on li "Year to date" at bounding box center [869, 279] width 351 height 26
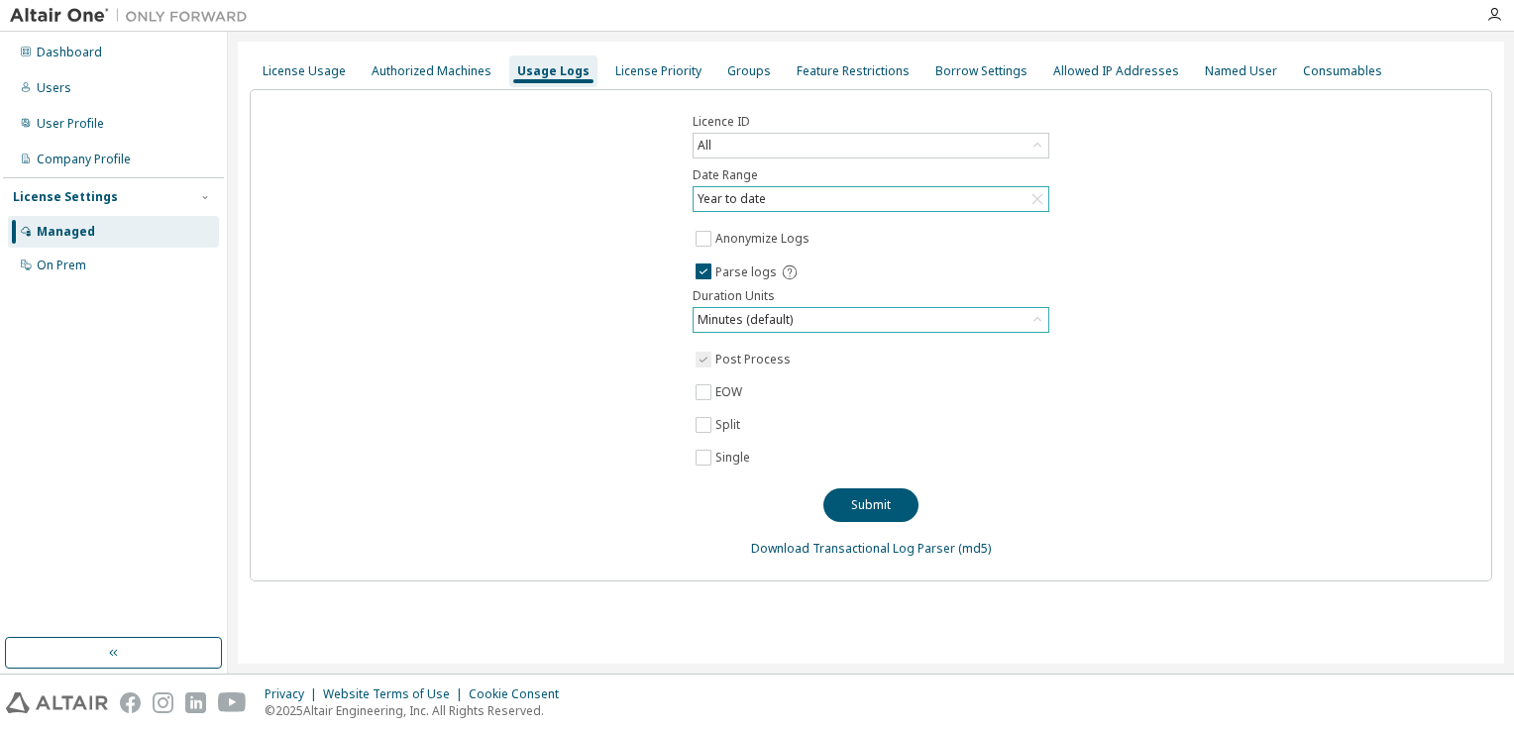
click at [846, 315] on div "Minutes (default)" at bounding box center [870, 320] width 355 height 24
click at [749, 400] on li "Hours" at bounding box center [869, 400] width 351 height 26
click at [875, 497] on button "Submit" at bounding box center [870, 505] width 95 height 34
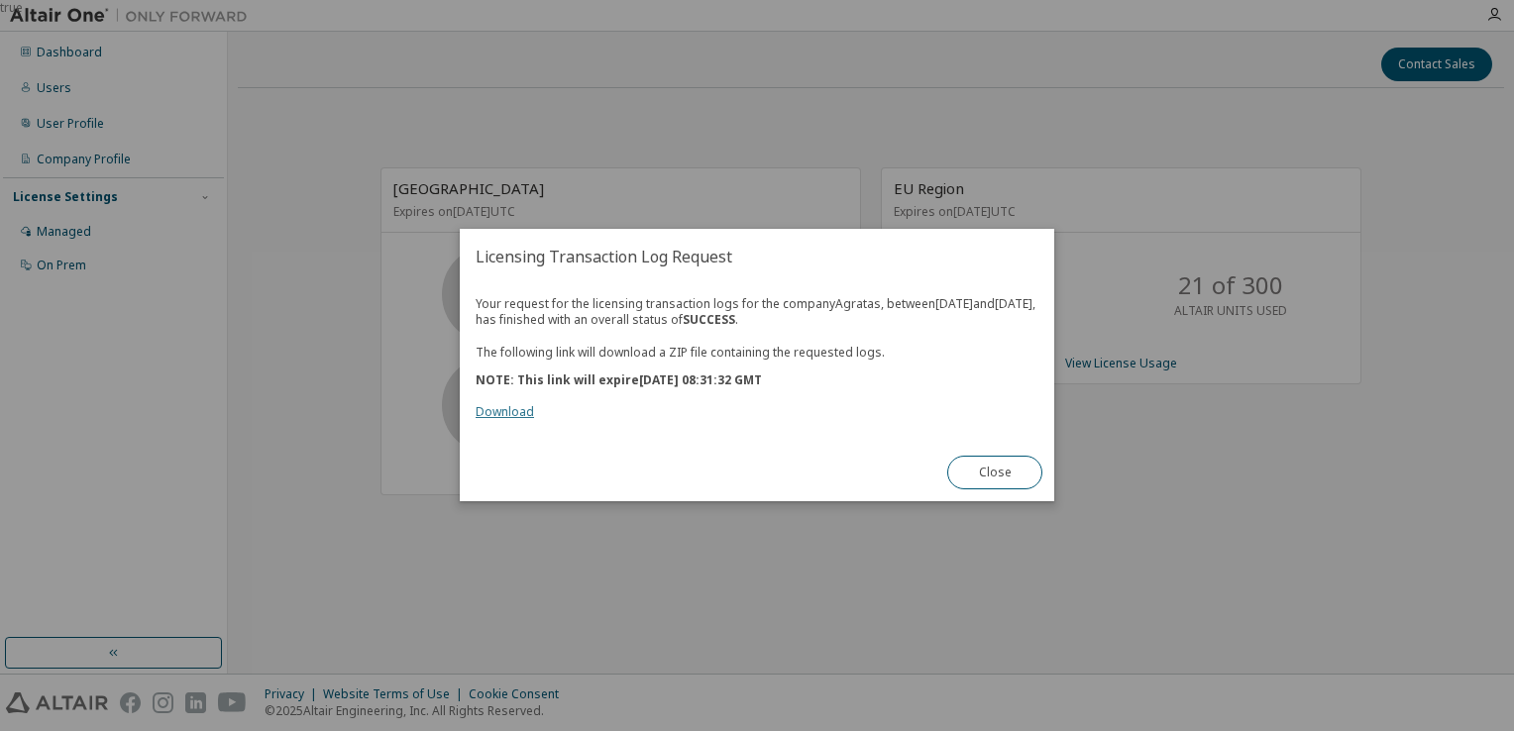
click at [487, 416] on link "Download" at bounding box center [504, 412] width 58 height 17
click at [995, 483] on button "Close" at bounding box center [994, 474] width 95 height 34
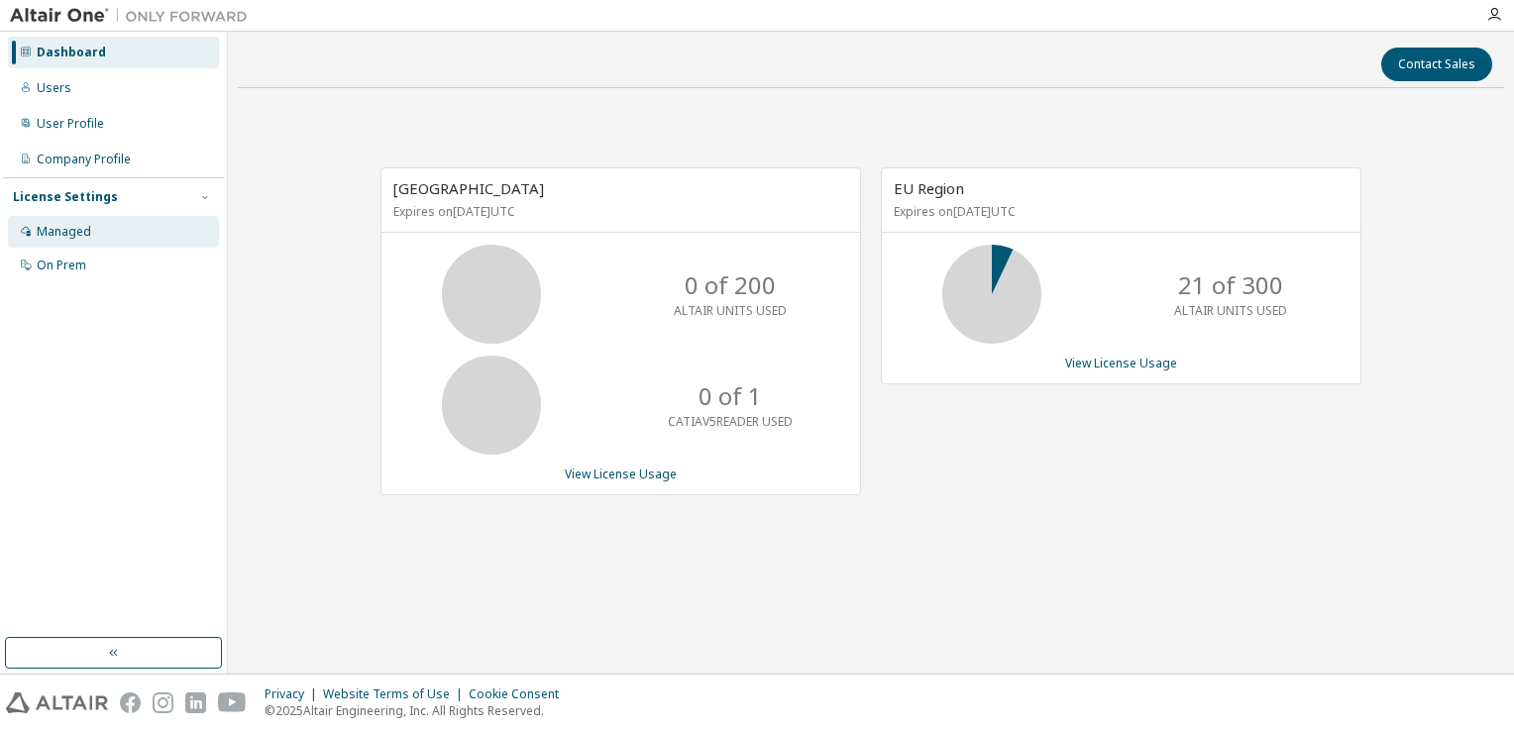
click at [87, 239] on div "Managed" at bounding box center [64, 232] width 54 height 16
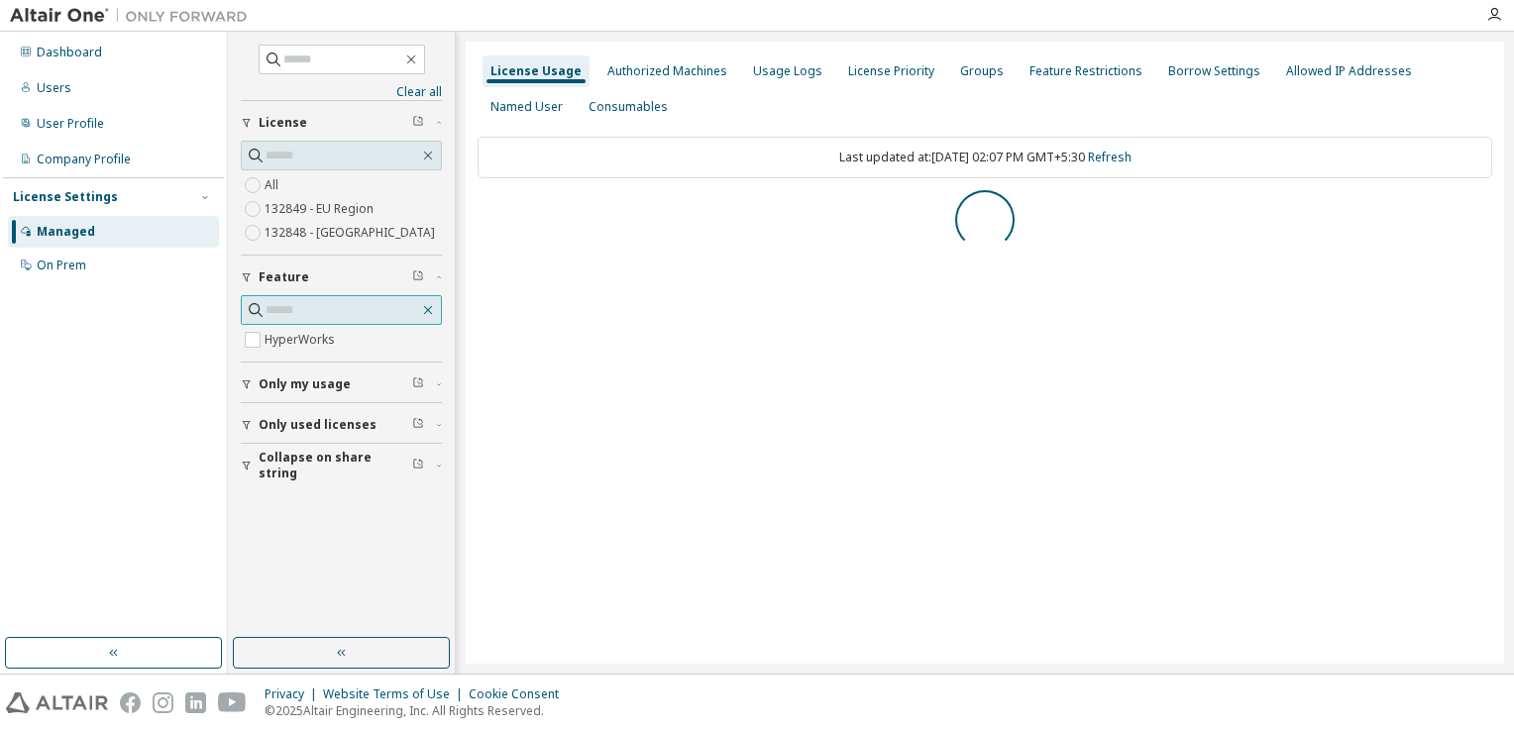
click at [424, 307] on icon "button" at bounding box center [428, 310] width 16 height 16
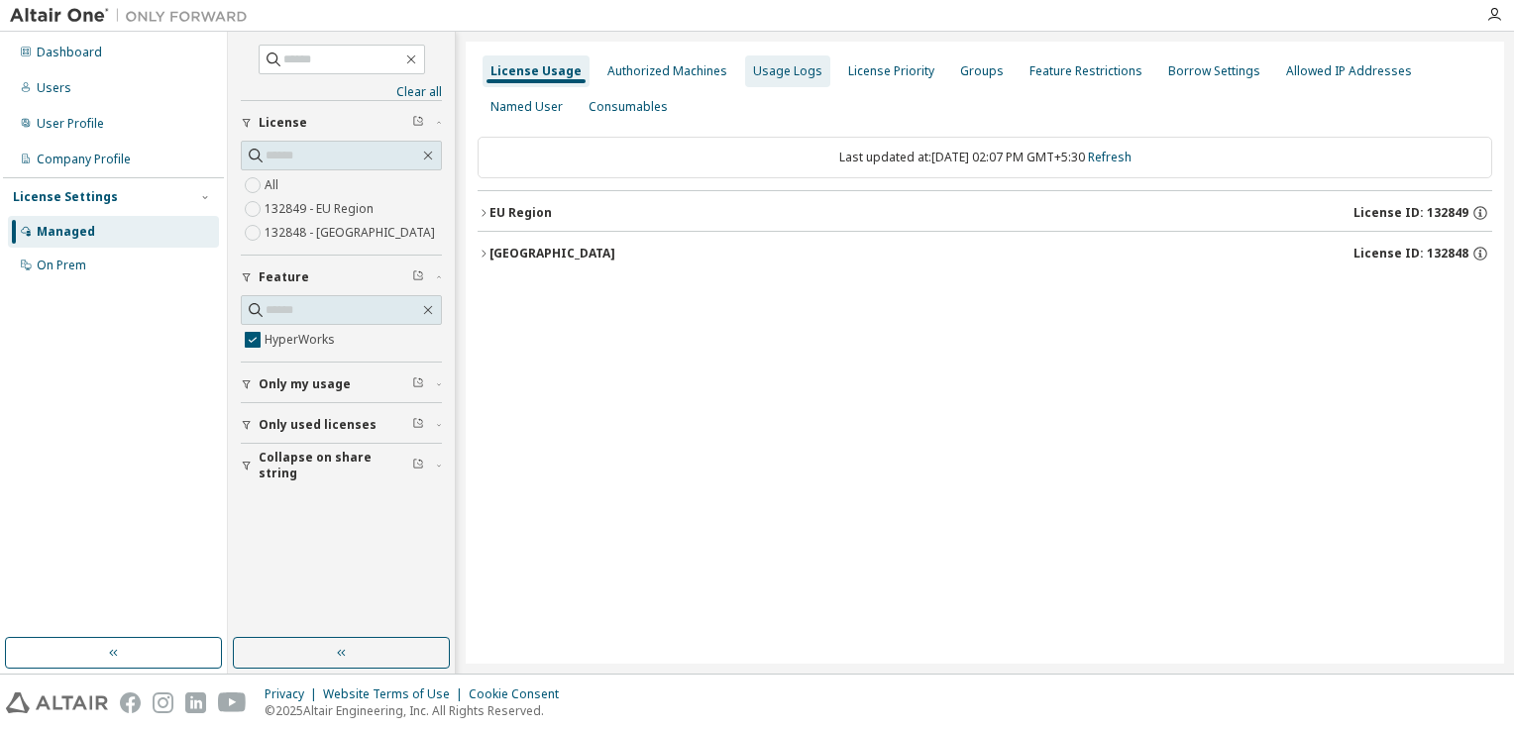
click at [785, 84] on div "Usage Logs" at bounding box center [787, 71] width 85 height 32
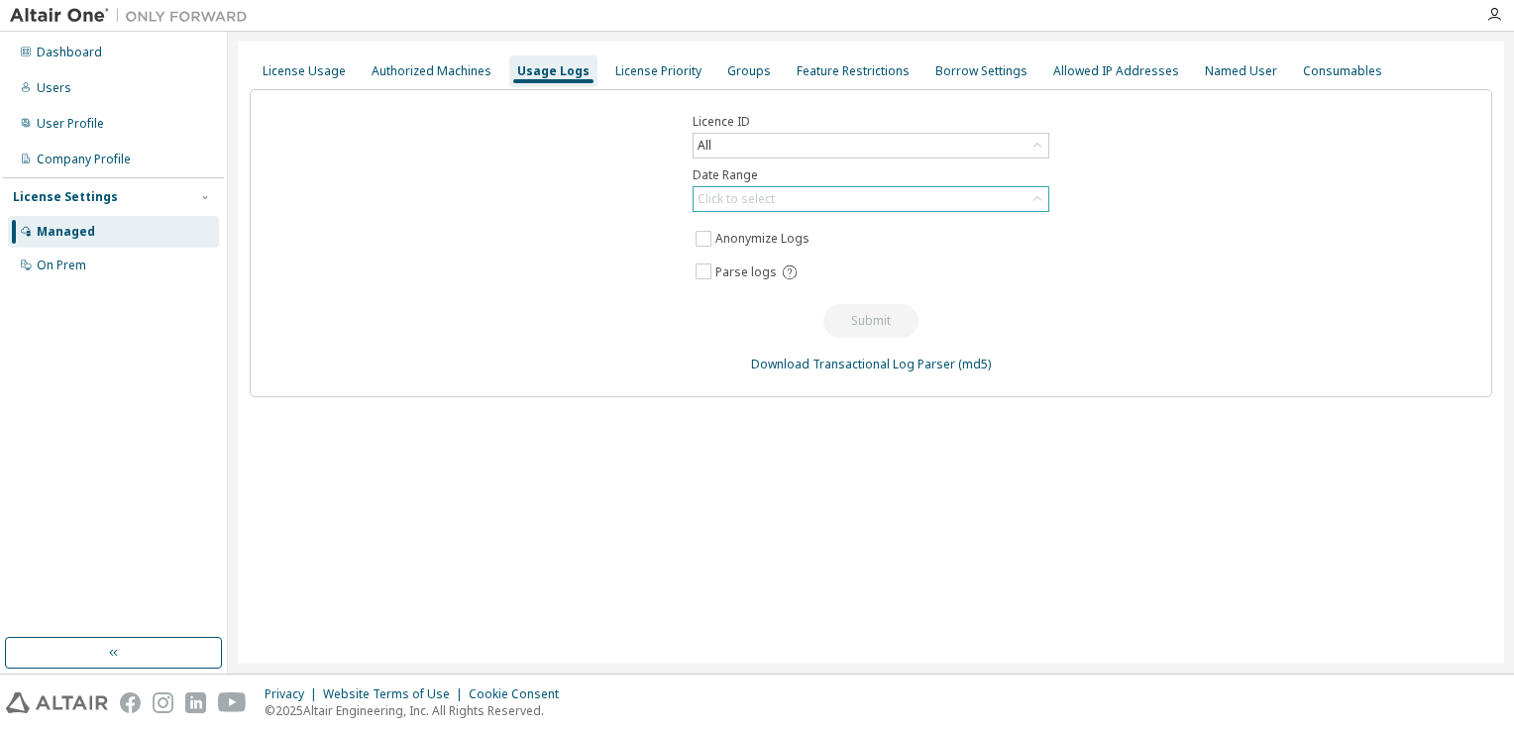
click at [873, 198] on div "Click to select" at bounding box center [870, 199] width 355 height 24
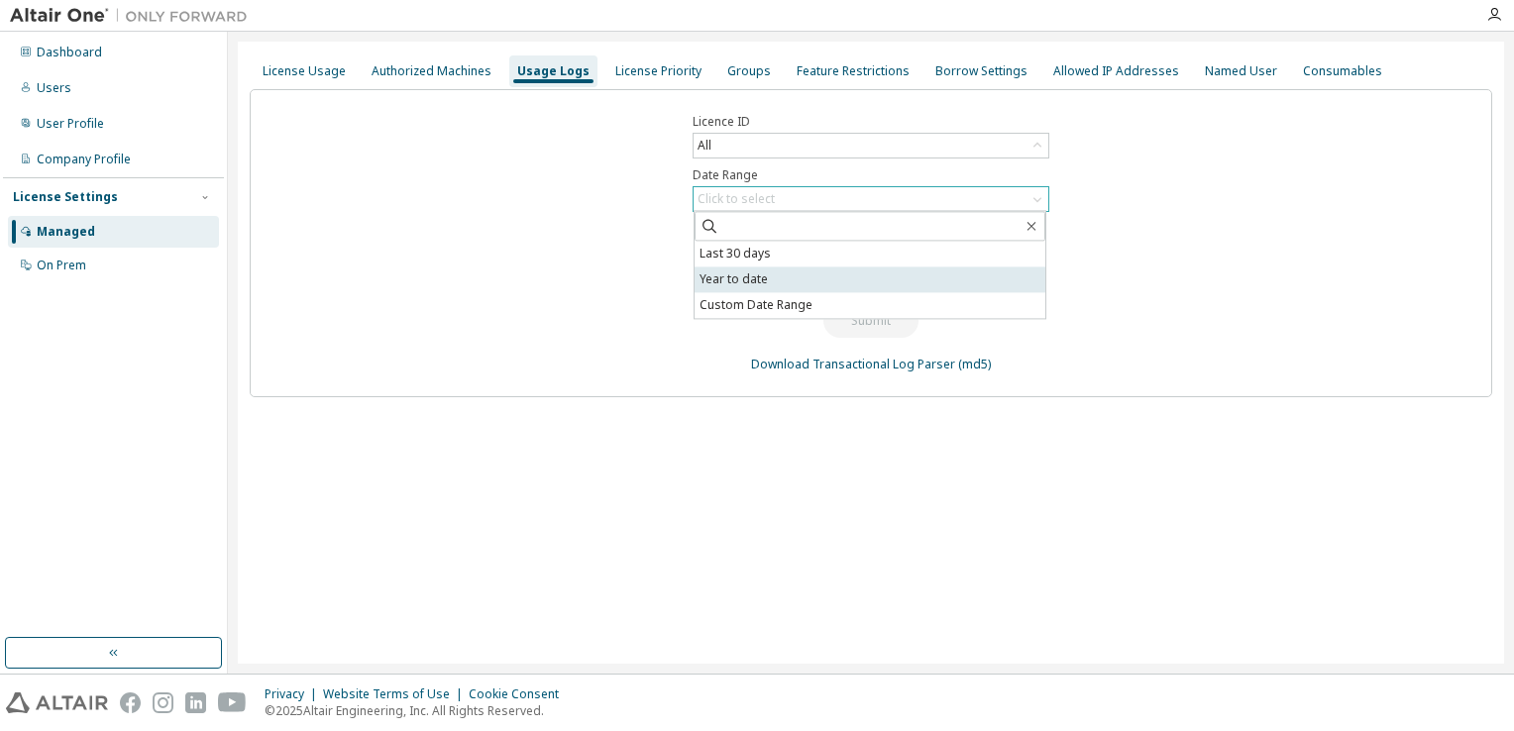
click at [772, 278] on li "Year to date" at bounding box center [869, 279] width 351 height 26
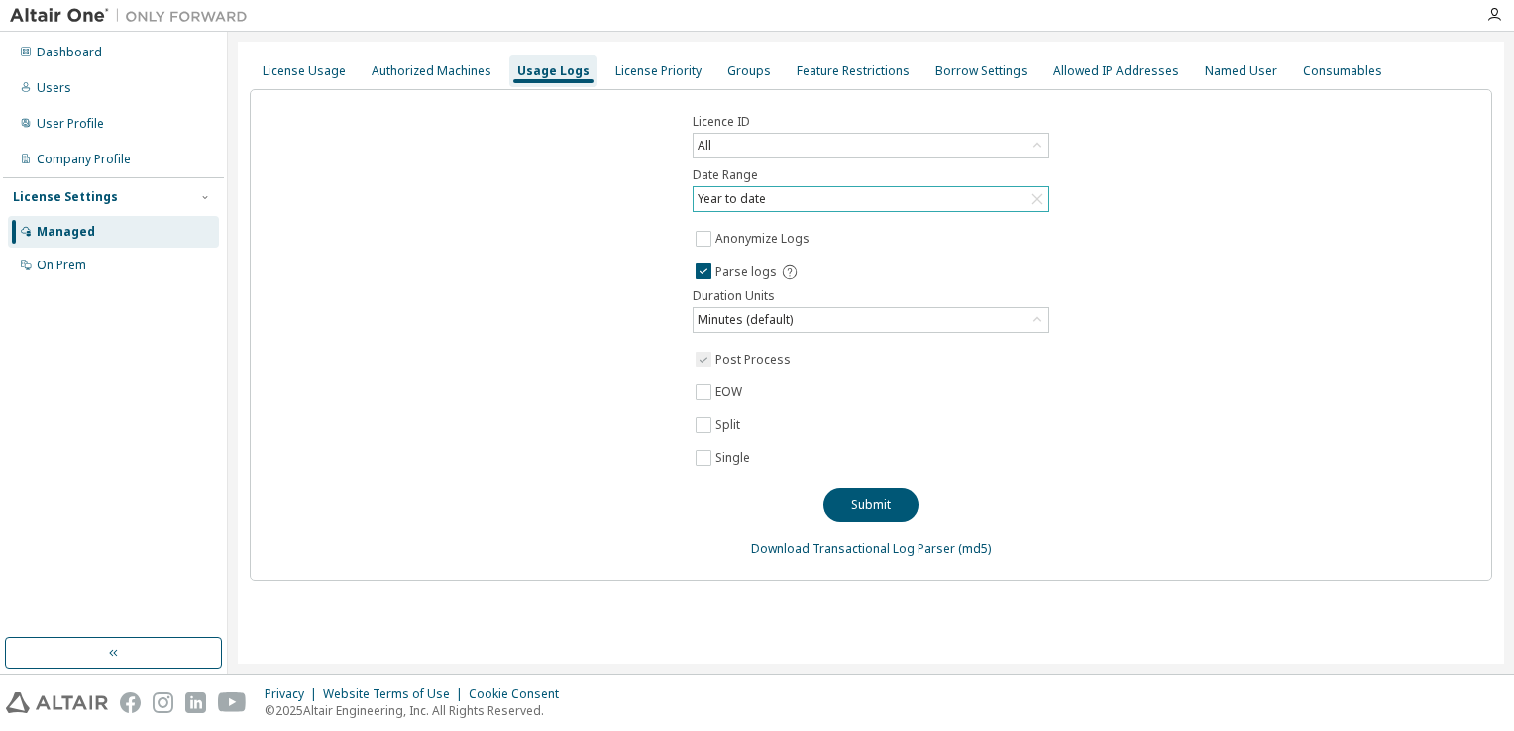
click at [113, 236] on div "Managed" at bounding box center [113, 232] width 211 height 32
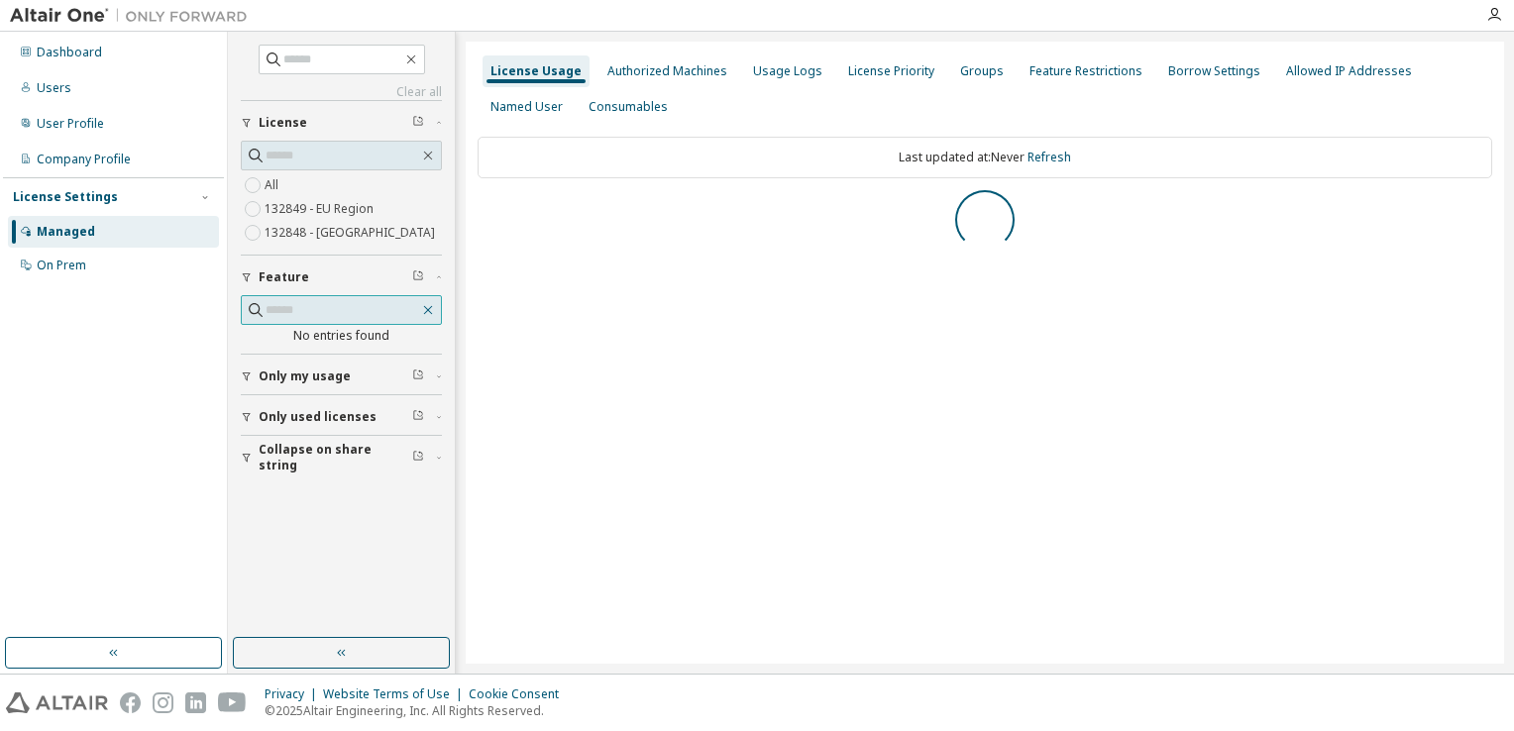
click at [430, 307] on icon "button" at bounding box center [428, 310] width 9 height 9
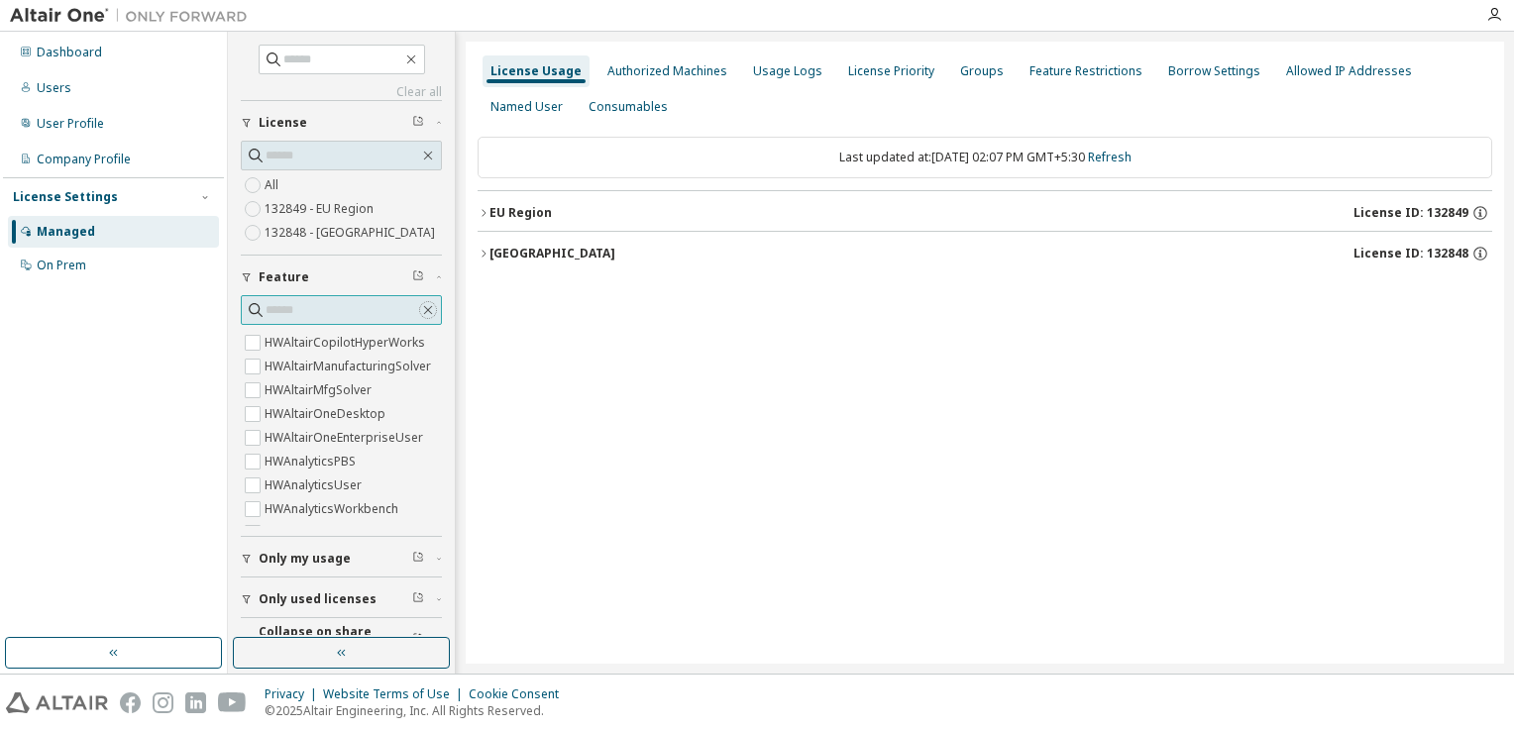
scroll to position [495, 0]
click at [305, 306] on input "text" at bounding box center [342, 310] width 154 height 20
type input "*"
drag, startPoint x: 338, startPoint y: 310, endPoint x: 217, endPoint y: 291, distance: 122.3
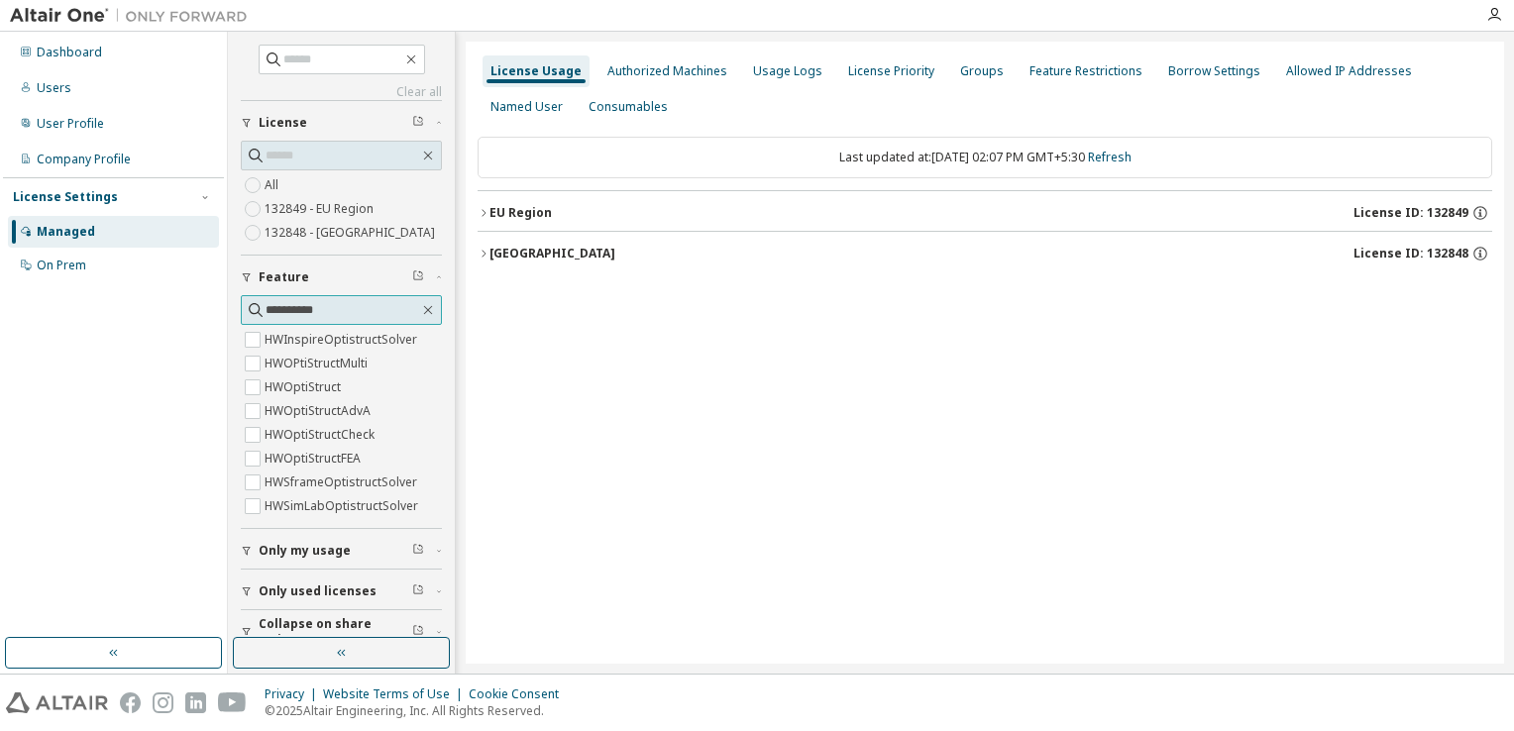
click at [217, 291] on div "**********" at bounding box center [757, 353] width 1514 height 642
type input "**********"
click at [424, 311] on icon "button" at bounding box center [428, 310] width 9 height 9
click at [282, 301] on input "text" at bounding box center [342, 310] width 154 height 20
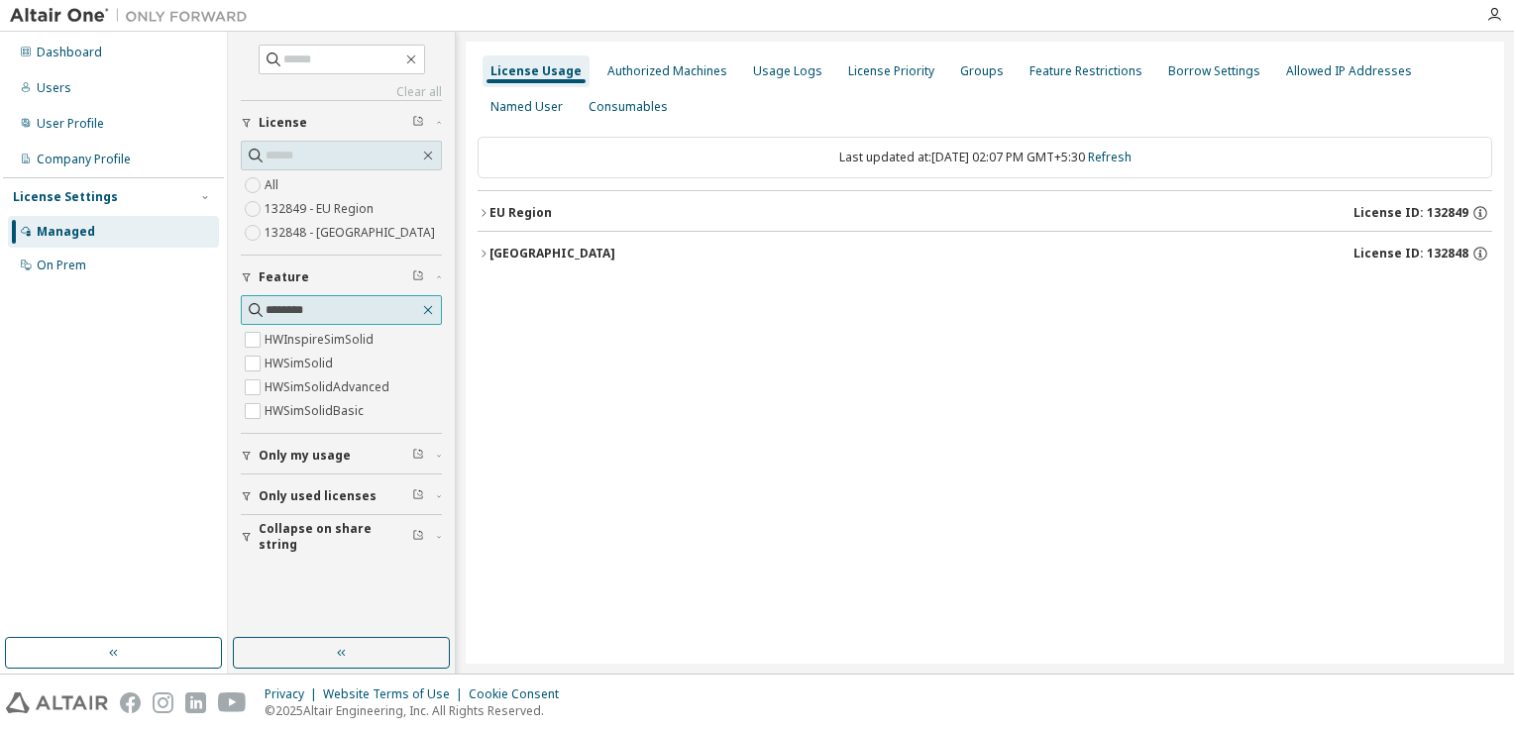
type input "********"
click at [430, 311] on icon "button" at bounding box center [428, 310] width 16 height 16
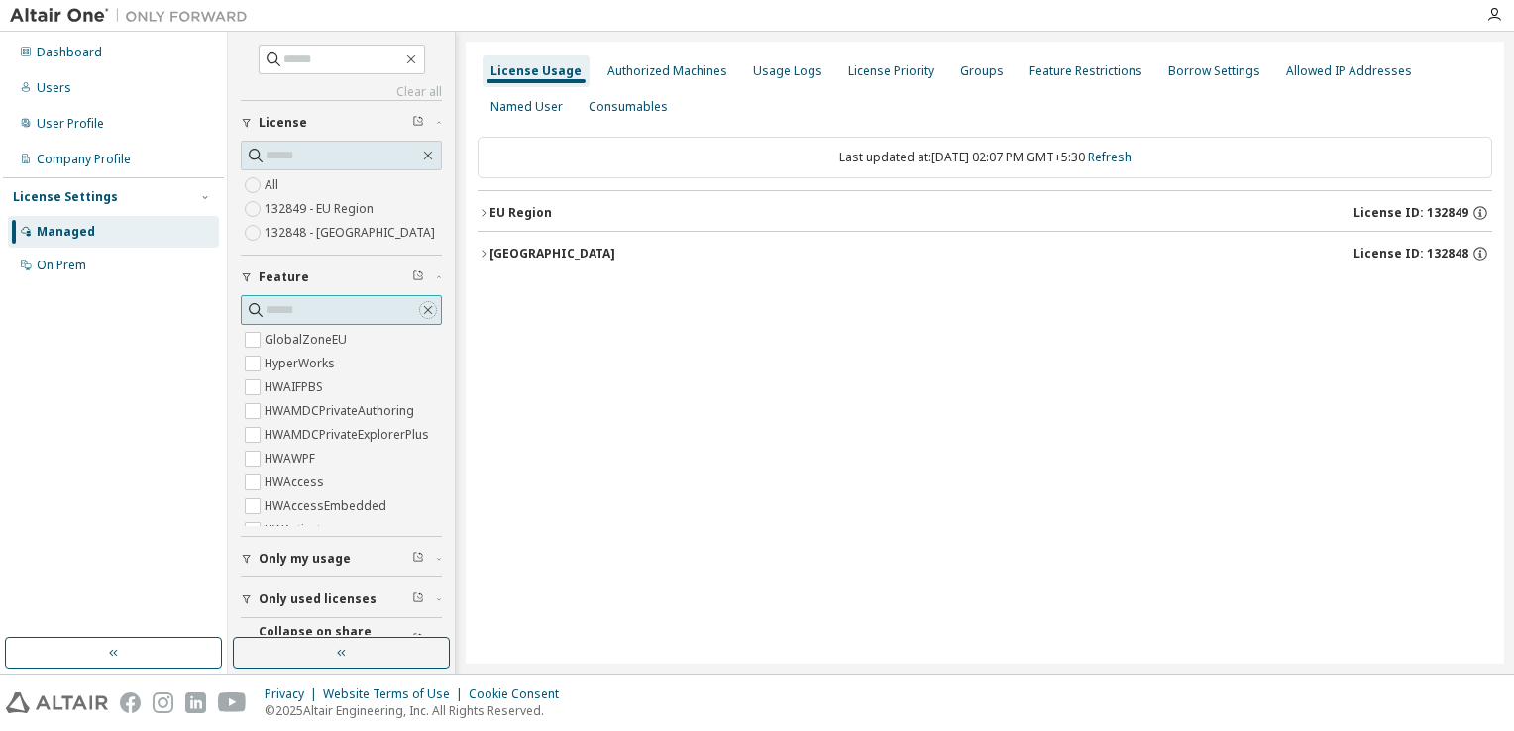
scroll to position [30, 0]
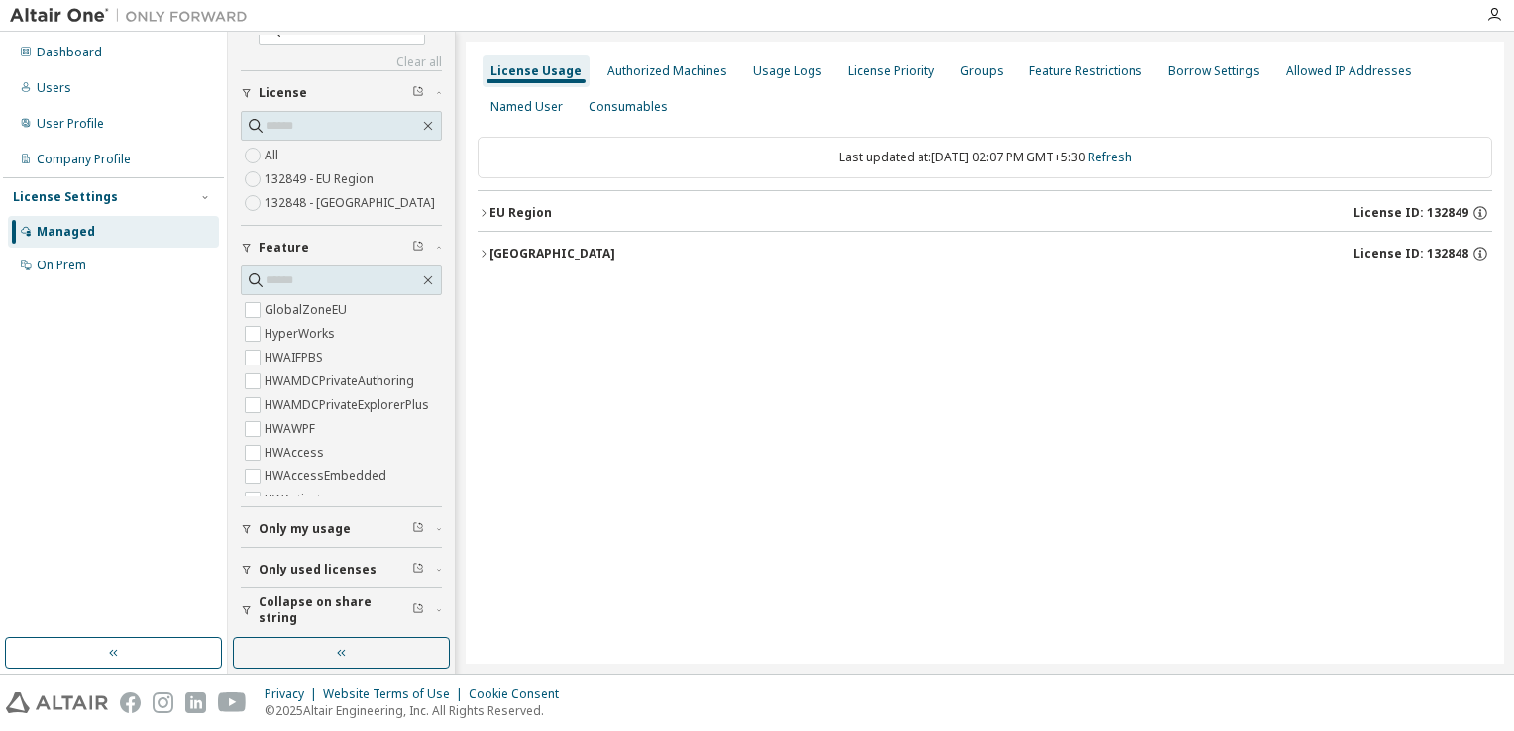
click at [299, 517] on button "Only my usage" at bounding box center [341, 529] width 201 height 44
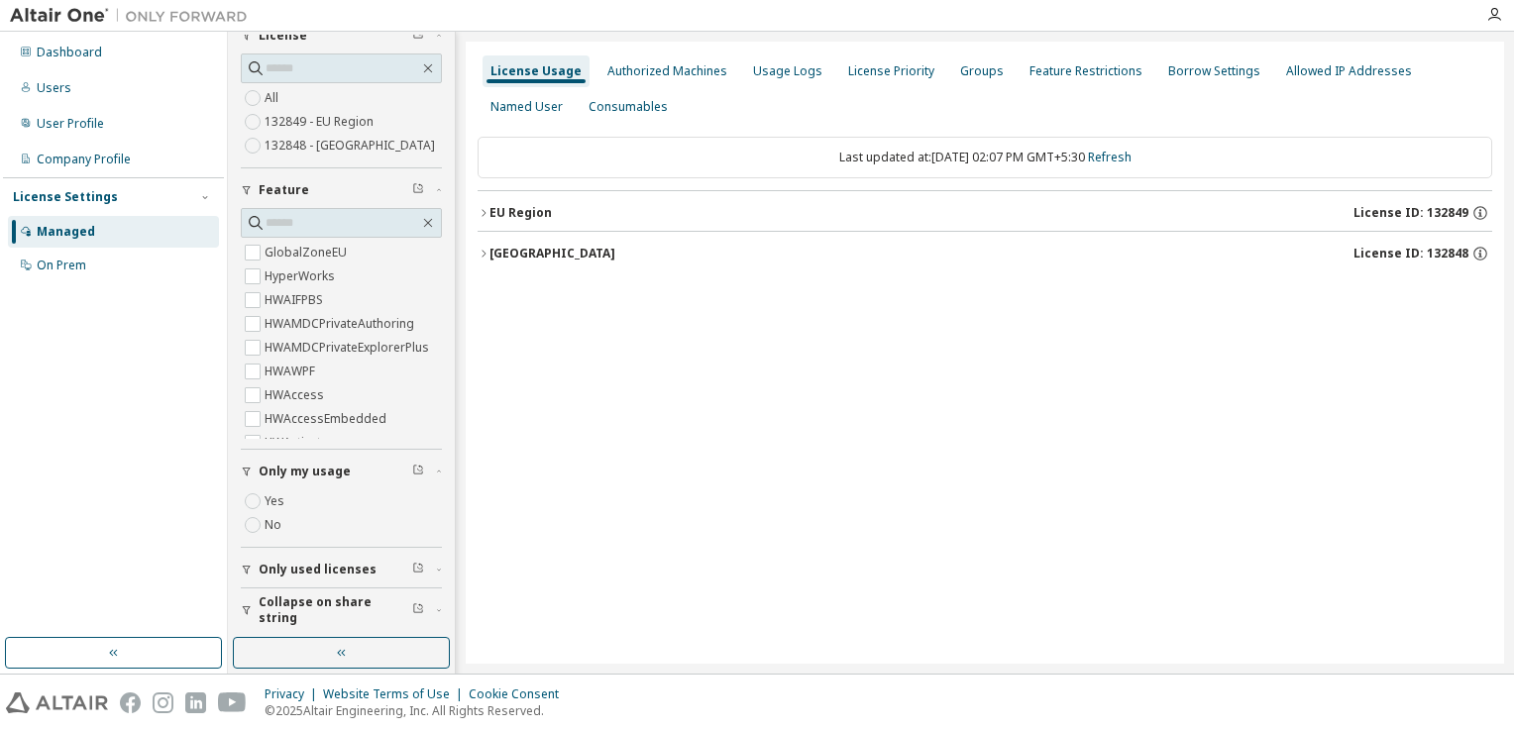
click at [329, 562] on span "Only used licenses" at bounding box center [318, 570] width 118 height 16
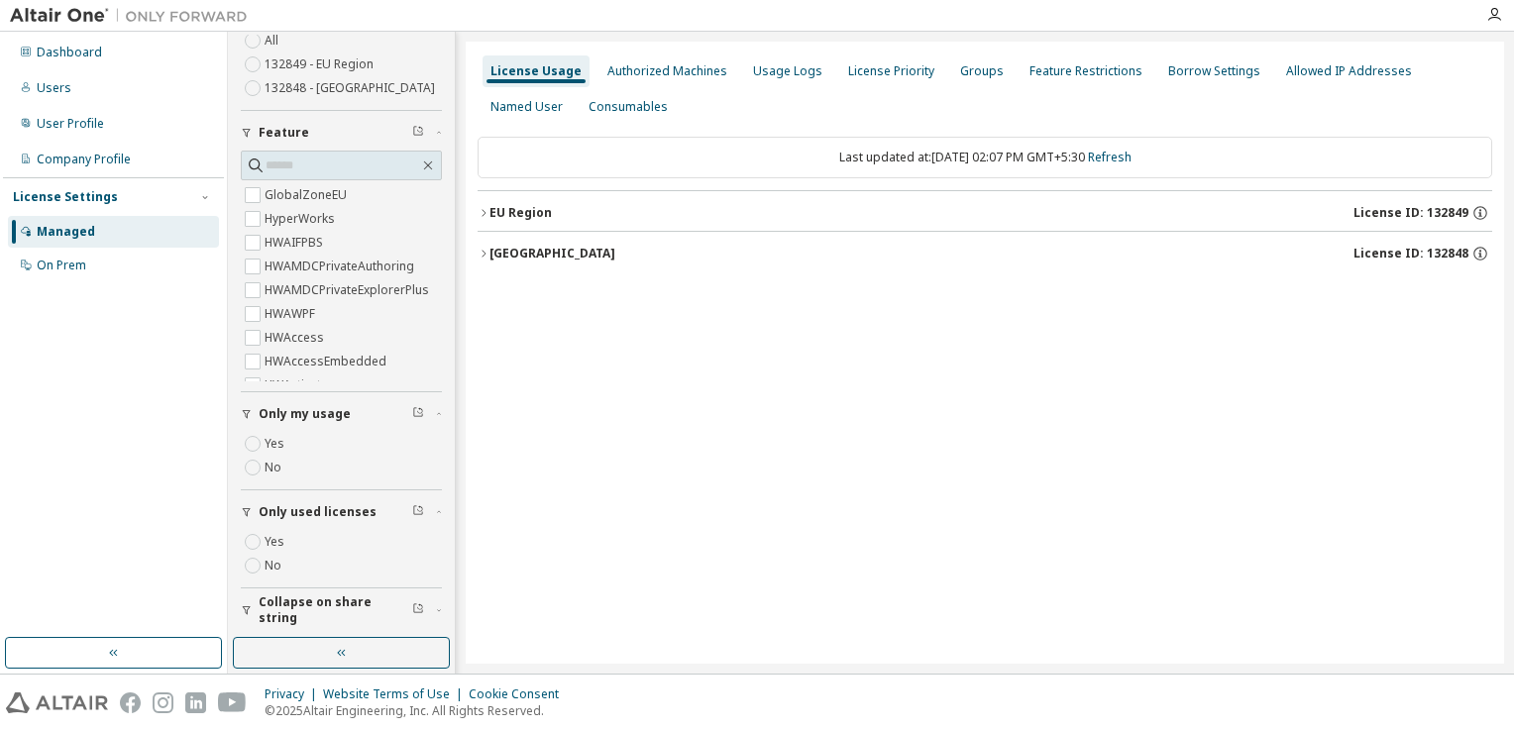
click at [301, 613] on span "Collapse on share string" at bounding box center [336, 610] width 154 height 32
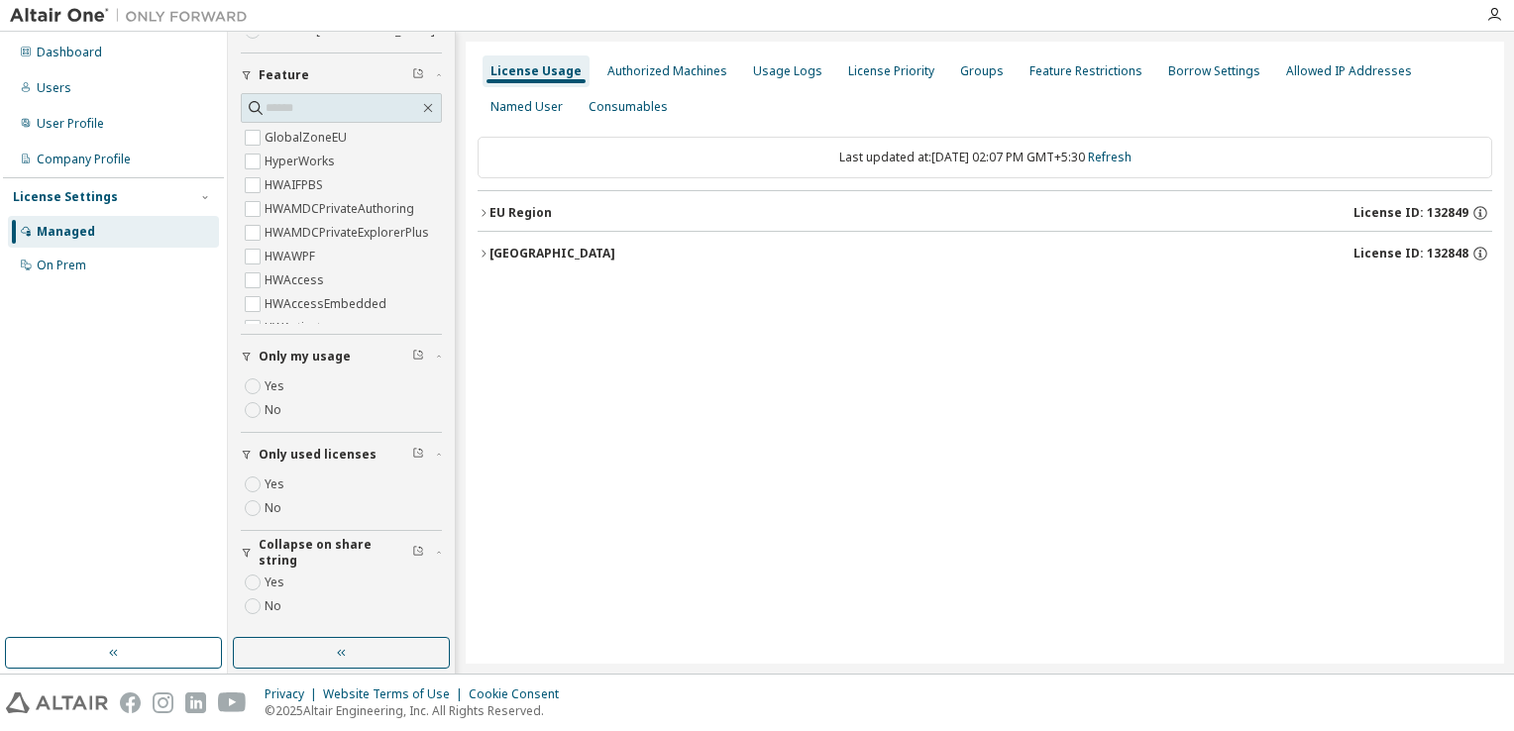
scroll to position [0, 0]
